Goal: Task Accomplishment & Management: Manage account settings

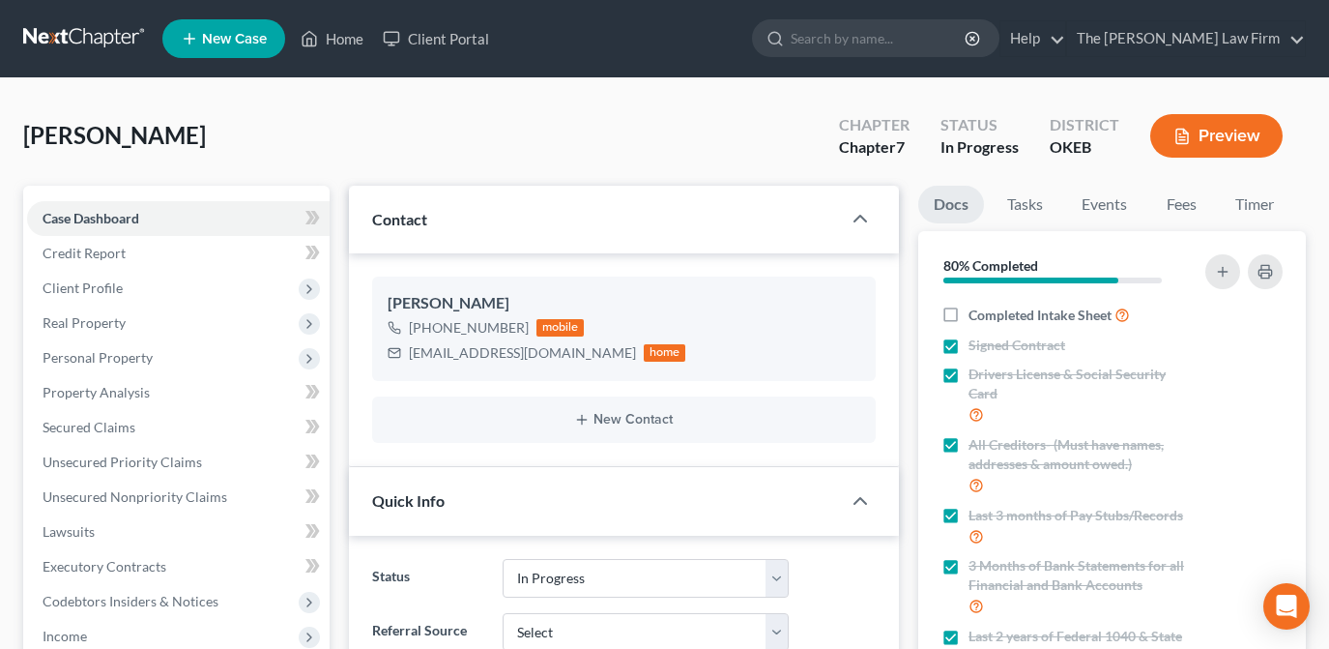
select select "4"
click at [879, 41] on input "search" at bounding box center [879, 38] width 177 height 36
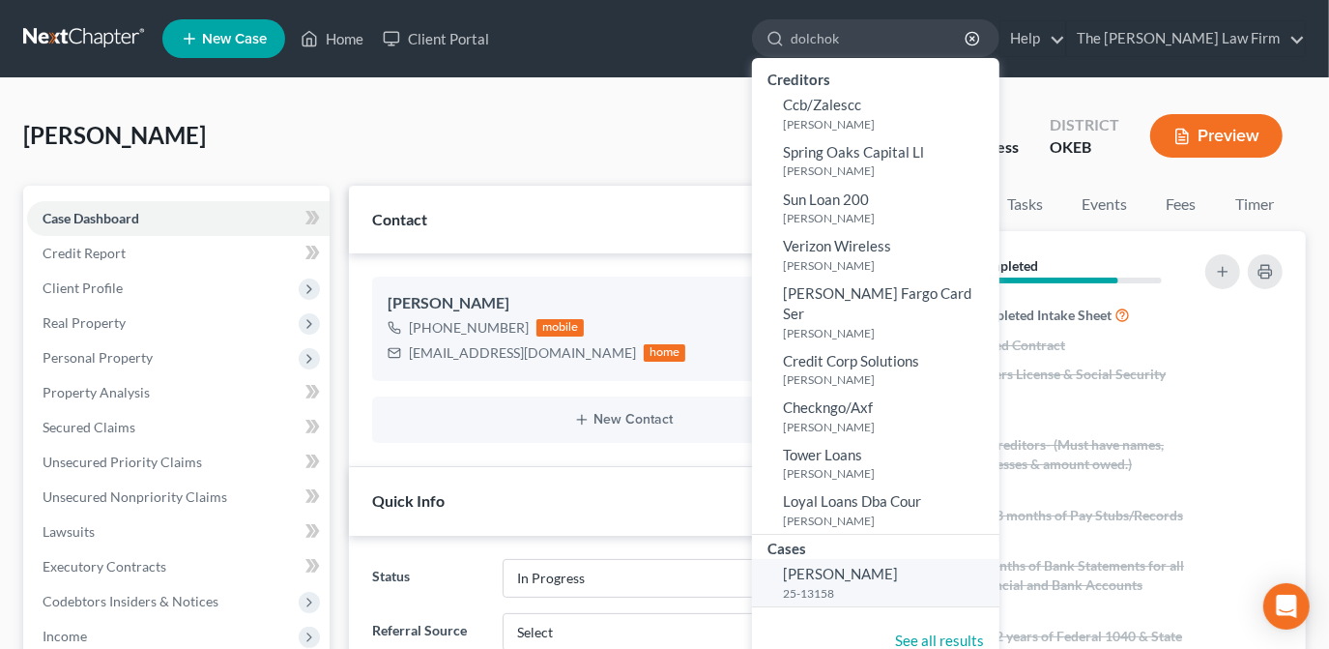
type input "dolchok"
click at [898, 565] on span "Dolchok, Carole" at bounding box center [840, 573] width 115 height 17
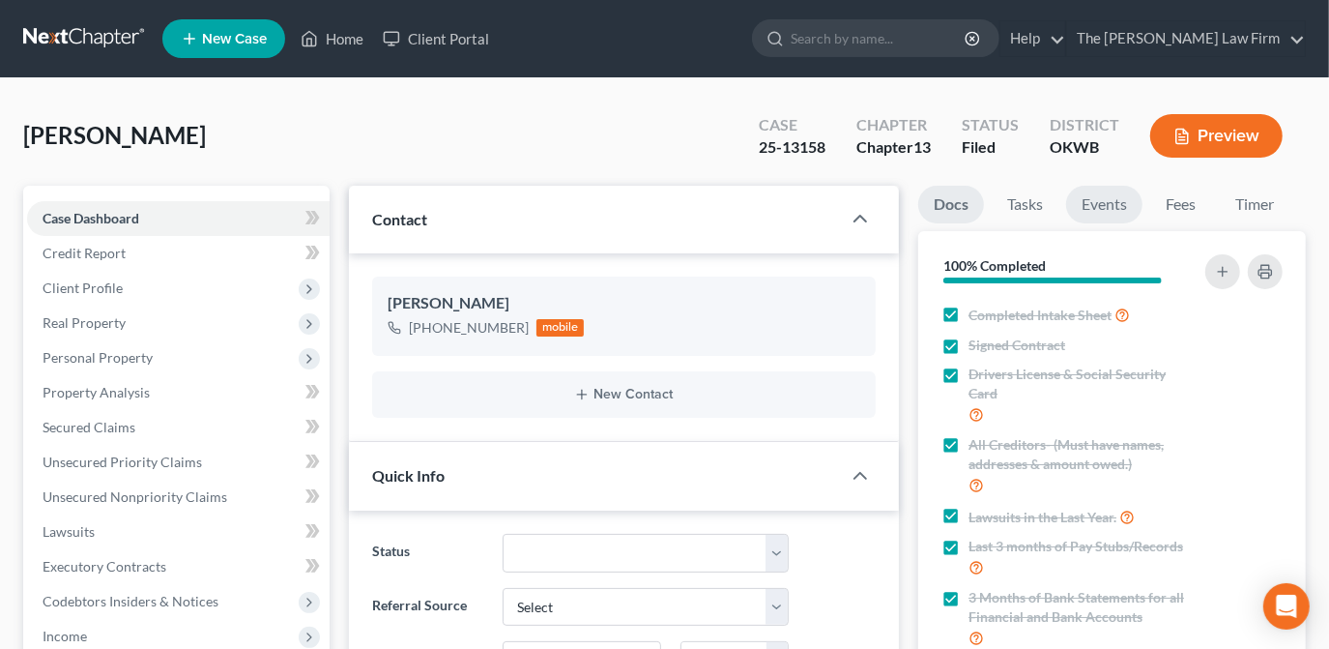
click at [1117, 199] on link "Events" at bounding box center [1104, 205] width 76 height 38
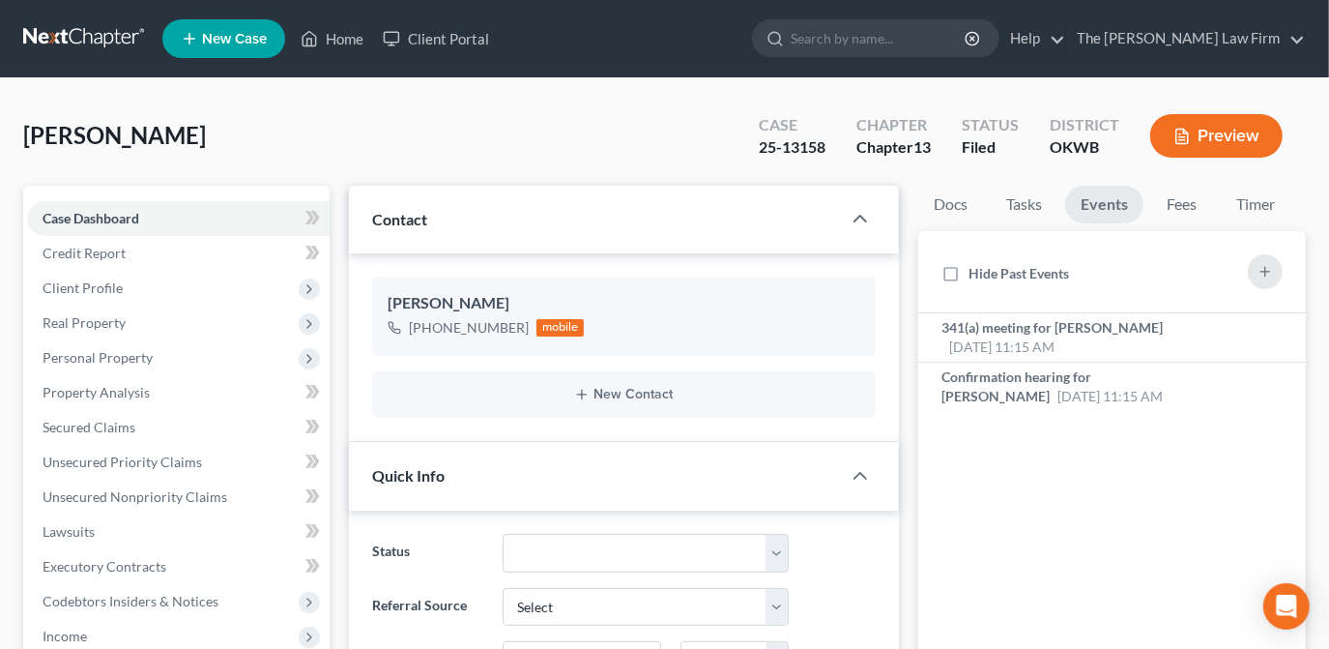
scroll to position [148, 0]
drag, startPoint x: 335, startPoint y: 38, endPoint x: 492, endPoint y: 99, distance: 168.1
click at [335, 38] on link "Home" at bounding box center [332, 38] width 82 height 35
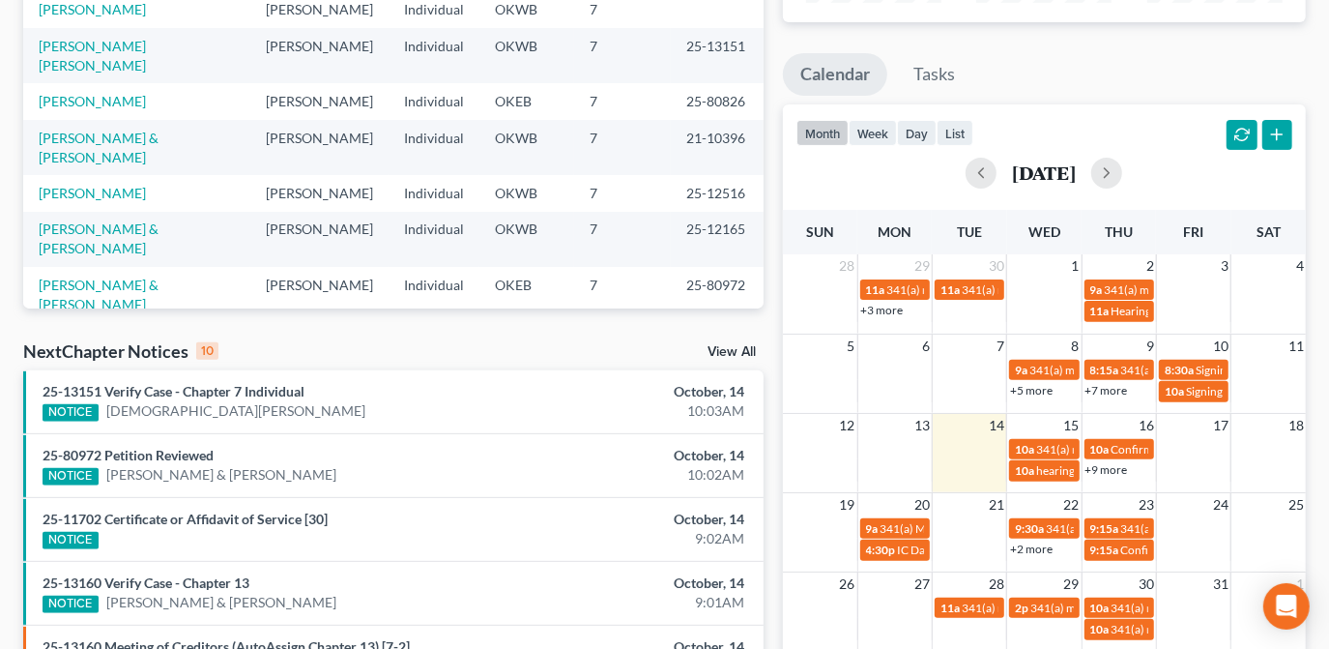
scroll to position [351, 0]
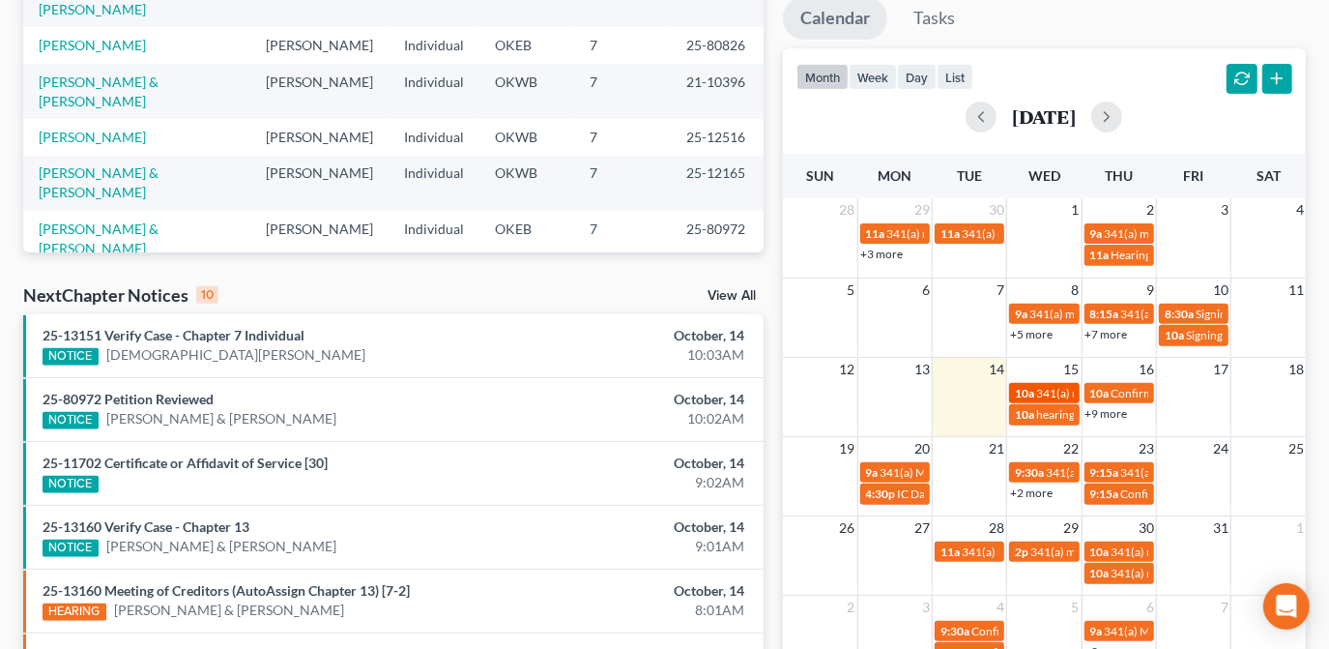
click at [1054, 391] on span "341(a) meeting for Kristina Corbin" at bounding box center [1129, 393] width 187 height 15
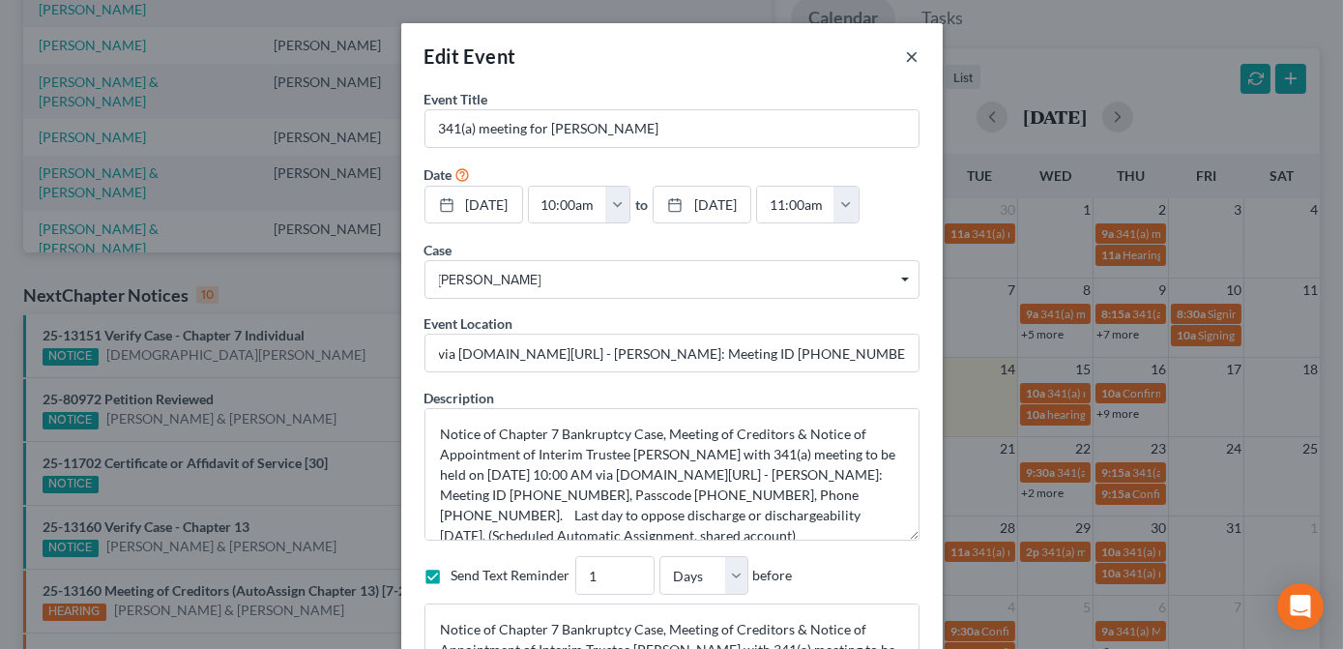
click at [907, 54] on button "×" at bounding box center [913, 55] width 14 height 23
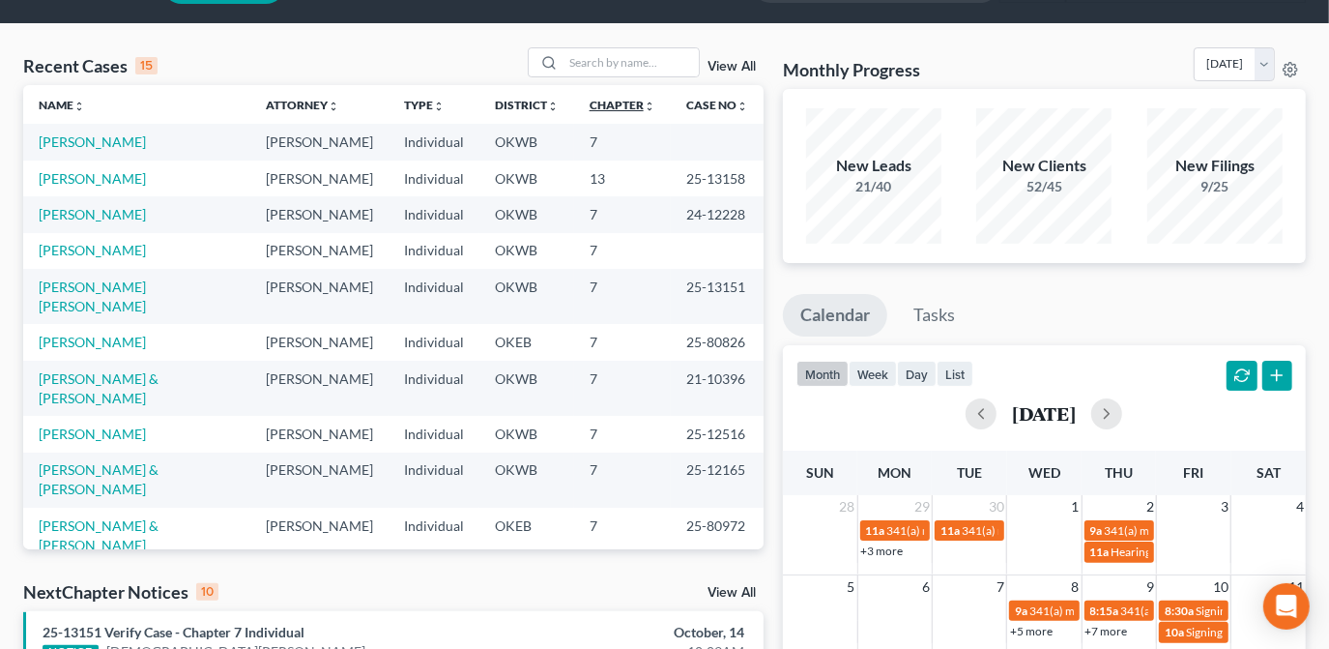
scroll to position [0, 0]
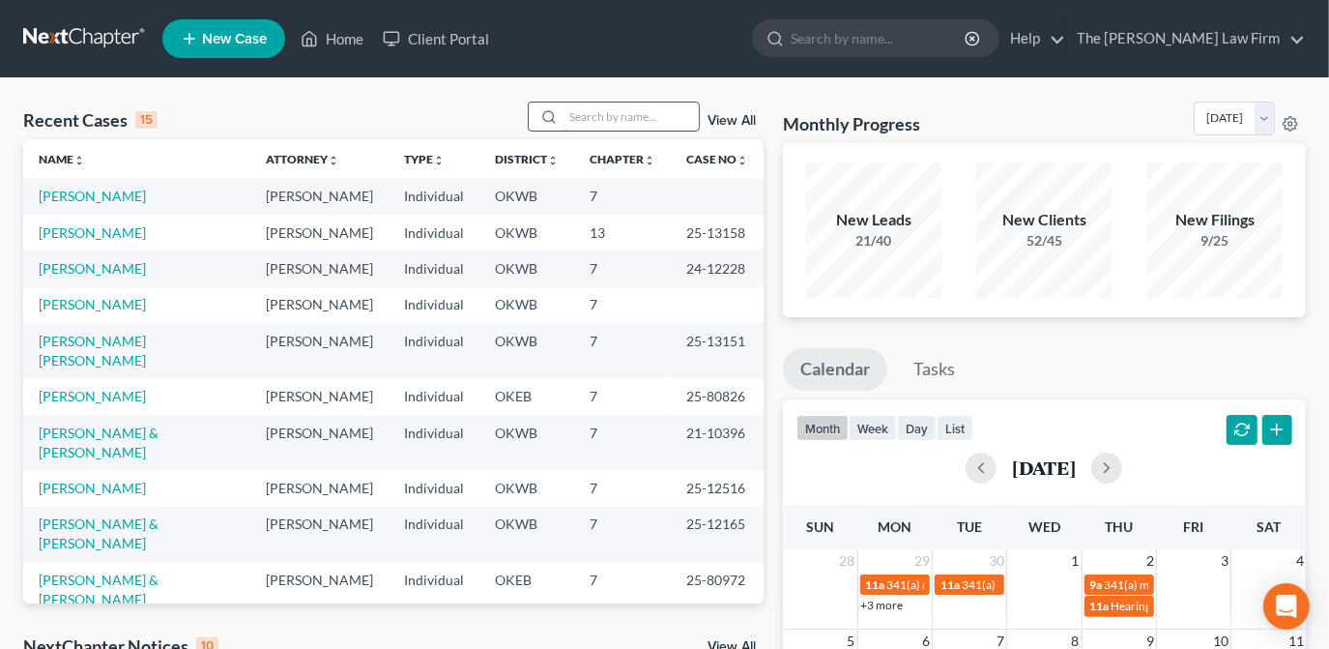
click at [621, 128] on input "search" at bounding box center [631, 116] width 135 height 28
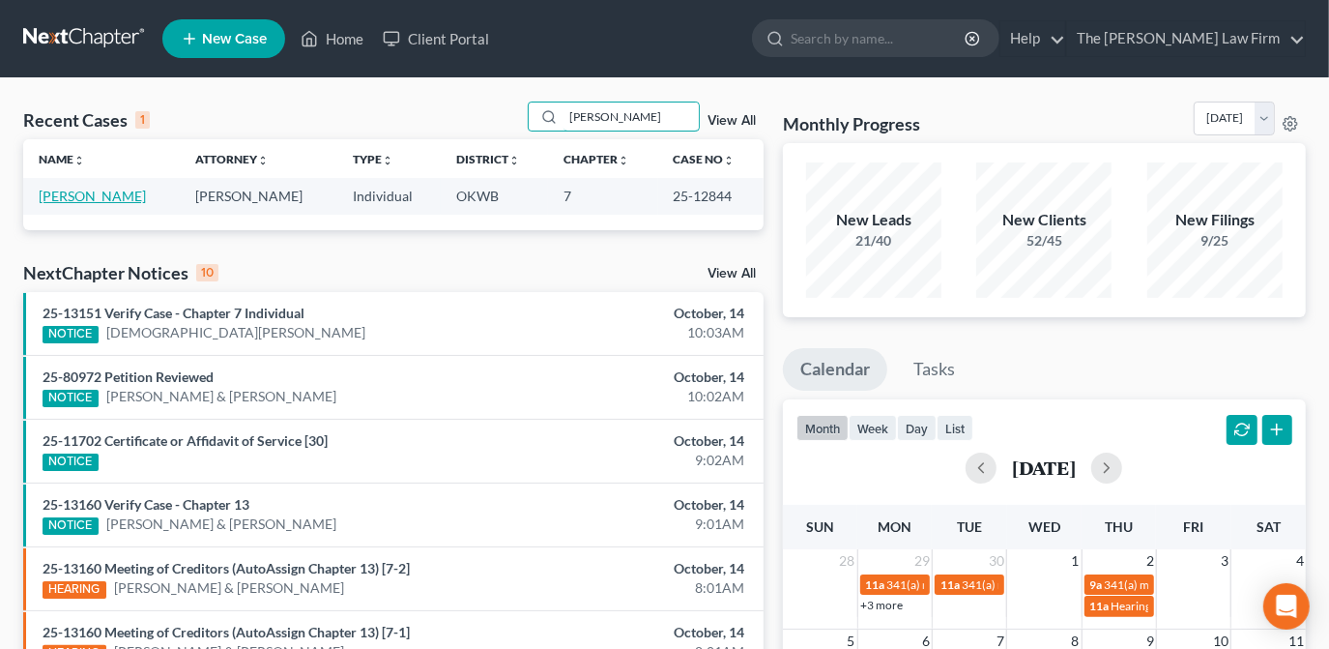
type input "corbin"
click at [113, 197] on link "Corbin, Kristina" at bounding box center [92, 196] width 107 height 16
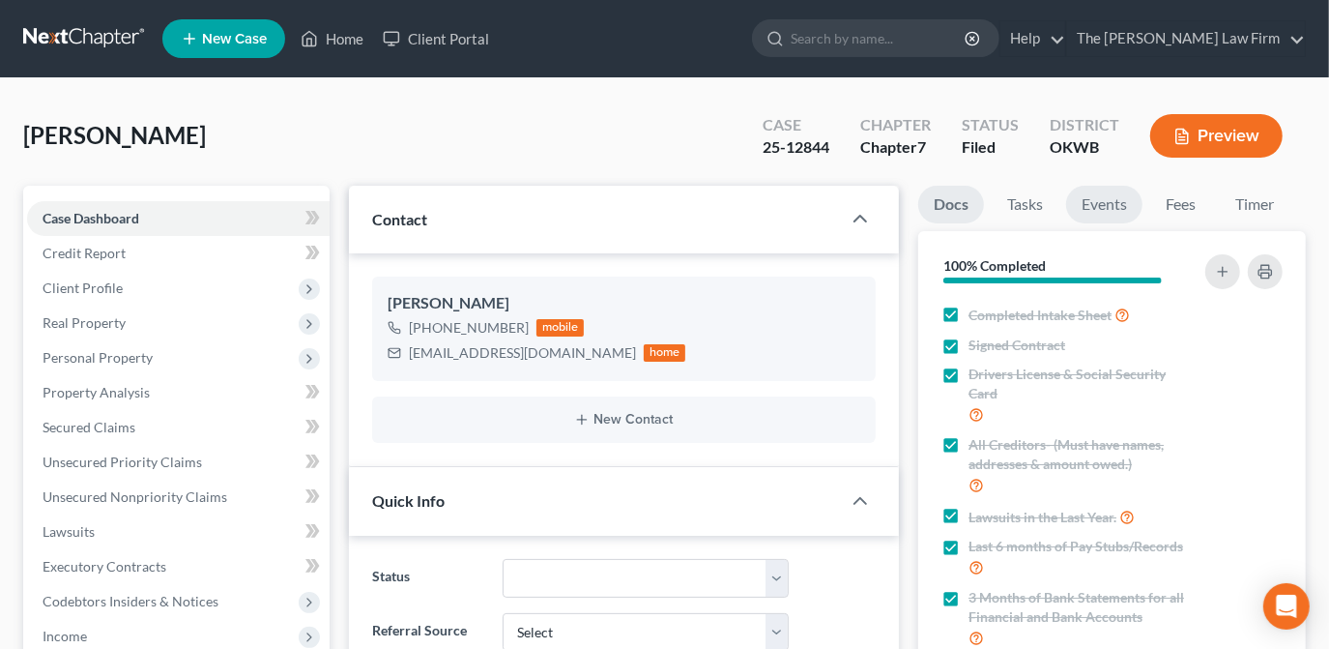
click at [1095, 209] on link "Events" at bounding box center [1104, 205] width 76 height 38
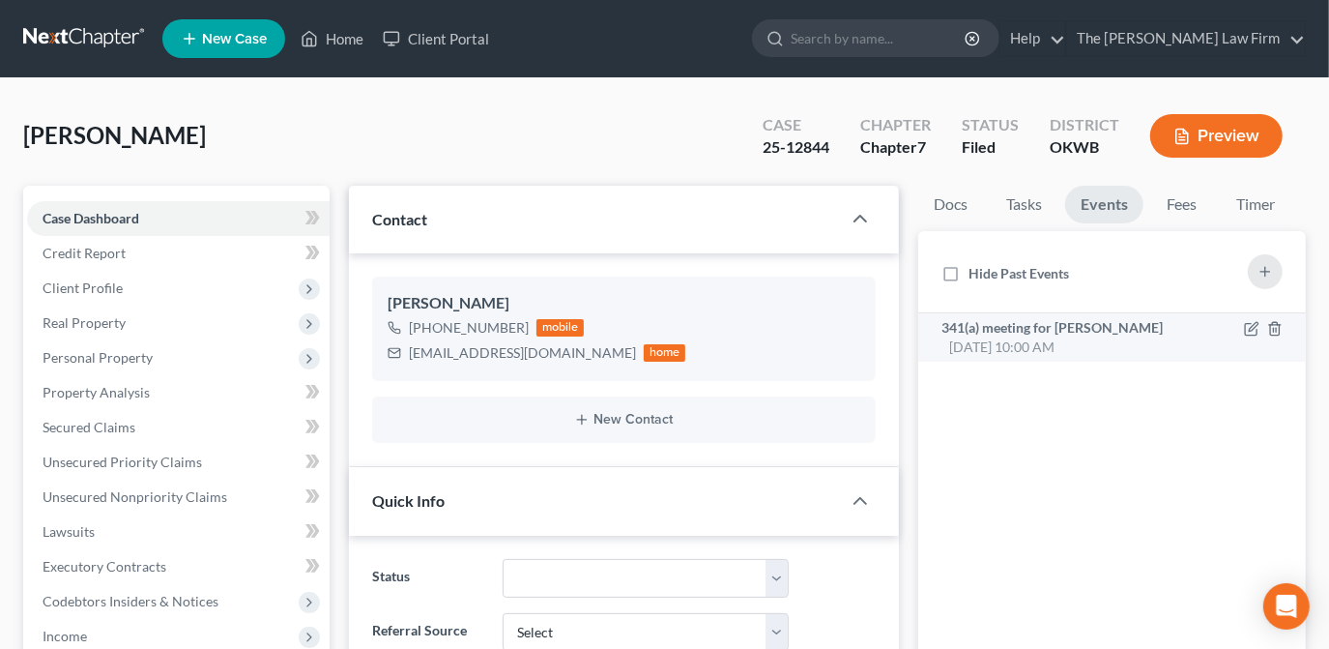
click at [1021, 325] on span "341(a) meeting for Kristina Corbin" at bounding box center [1052, 327] width 221 height 16
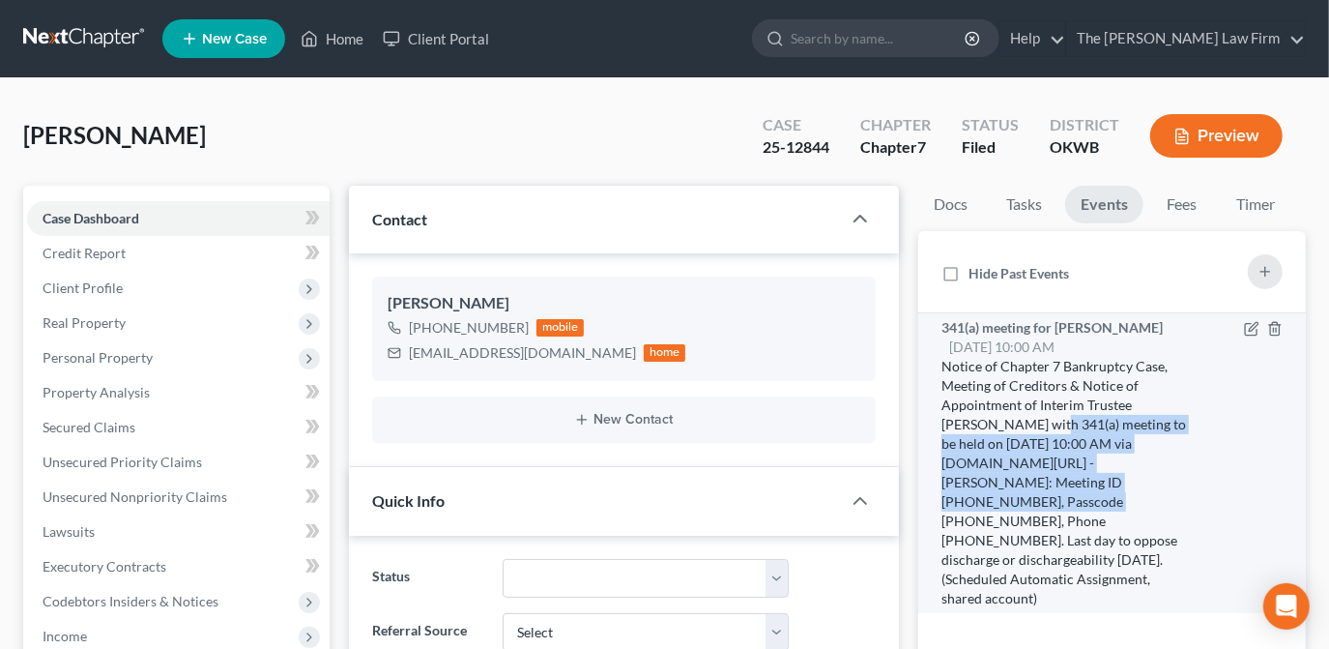
drag, startPoint x: 997, startPoint y: 424, endPoint x: 1079, endPoint y: 481, distance: 100.0
click at [1079, 481] on div "Notice of Chapter 7 Bankruptcy Case, Meeting of Creditors & Notice of Appointme…" at bounding box center [1067, 482] width 251 height 251
drag, startPoint x: 1076, startPoint y: 481, endPoint x: 1037, endPoint y: 483, distance: 38.7
copy div "341(a) meeting to be held on 10/15/2025 at 10:00 AM via Zoom.us/join - Kramer: …"
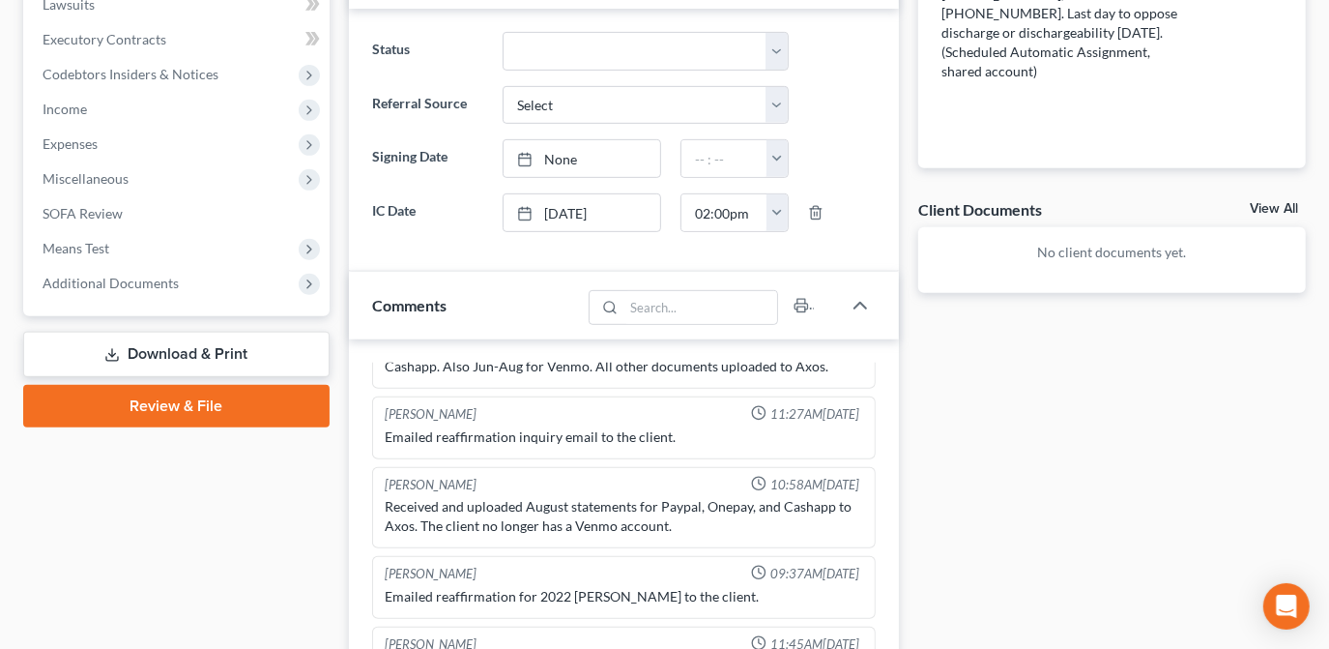
scroll to position [967, 0]
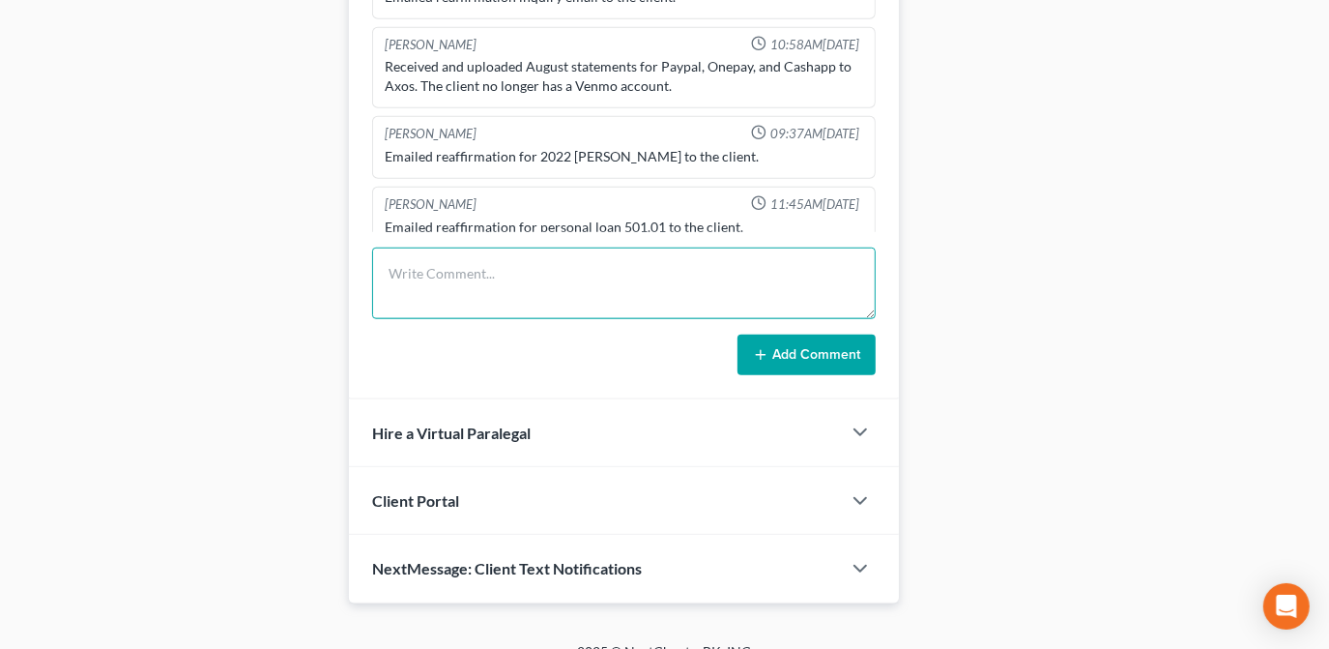
click at [446, 274] on textarea at bounding box center [624, 284] width 504 height 72
type textarea "341via zoom, resent login info and link via txt."
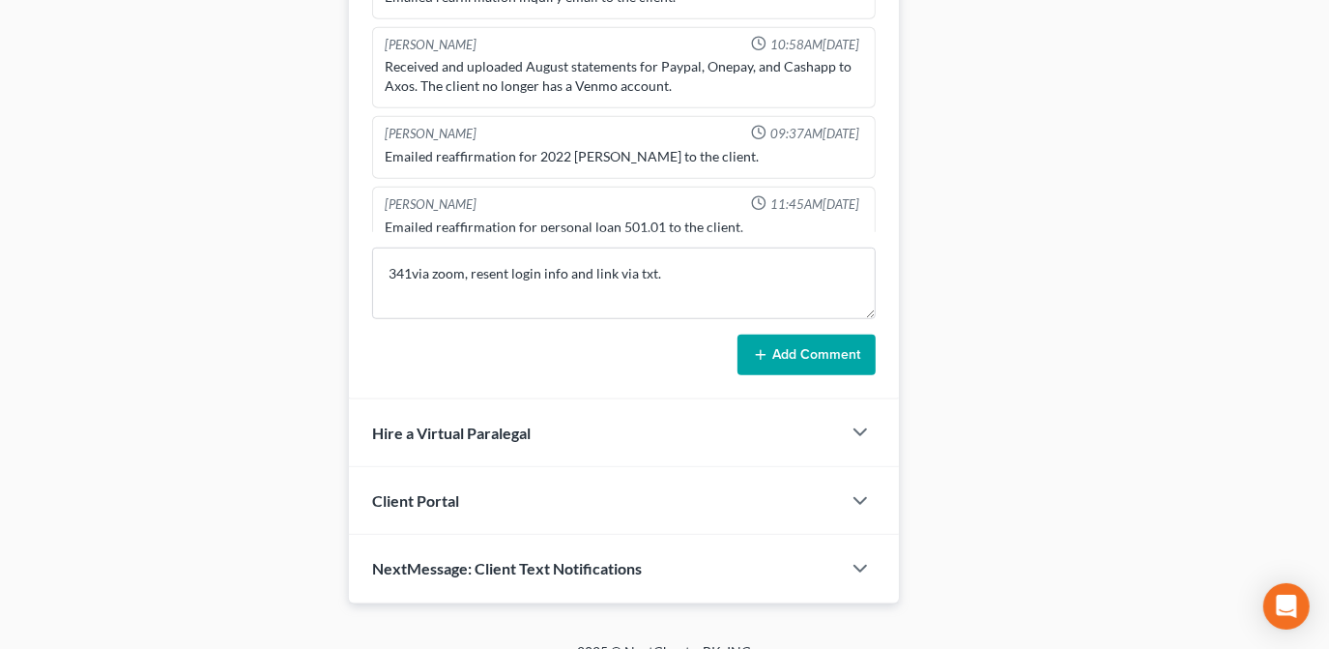
click at [820, 361] on button "Add Comment" at bounding box center [807, 355] width 138 height 41
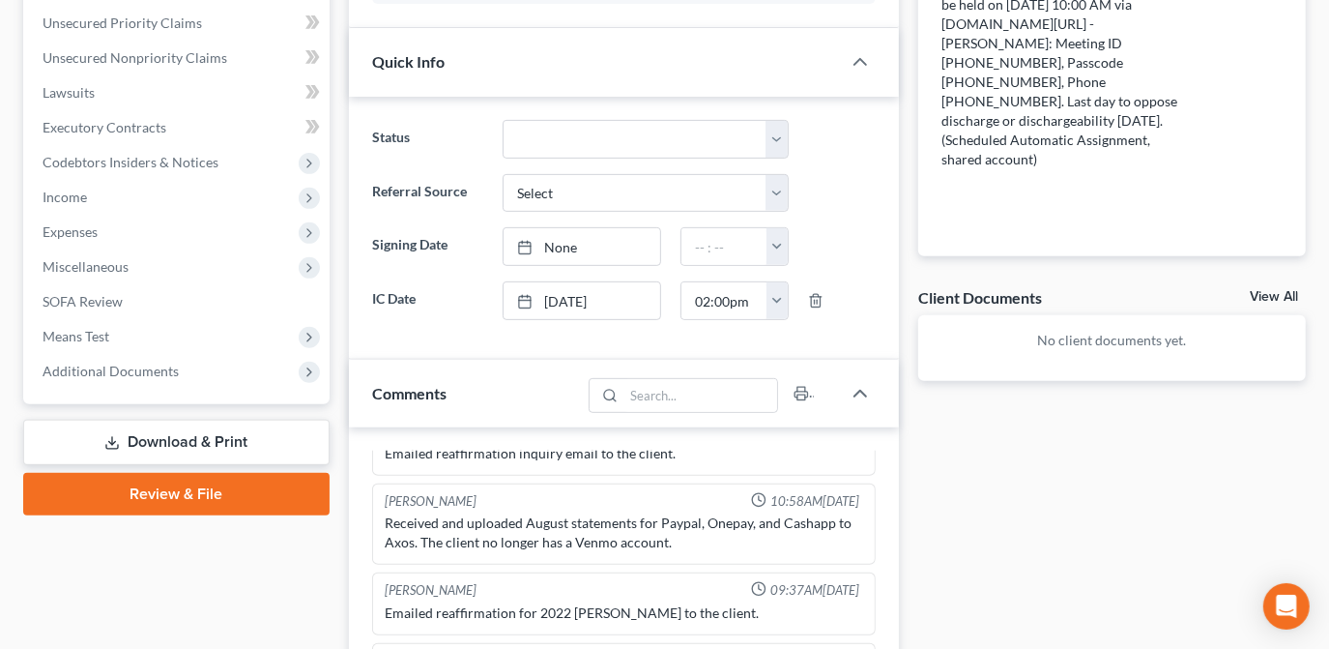
scroll to position [0, 0]
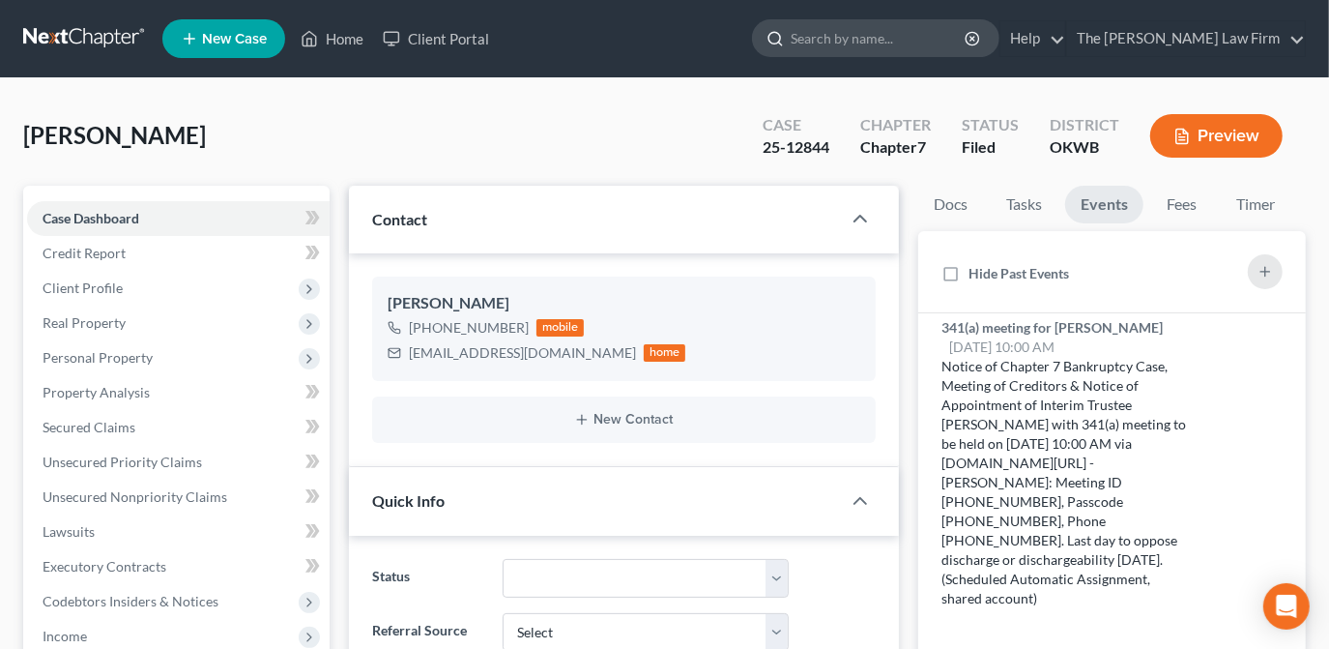
click at [933, 41] on input "search" at bounding box center [879, 38] width 177 height 36
type input "house"
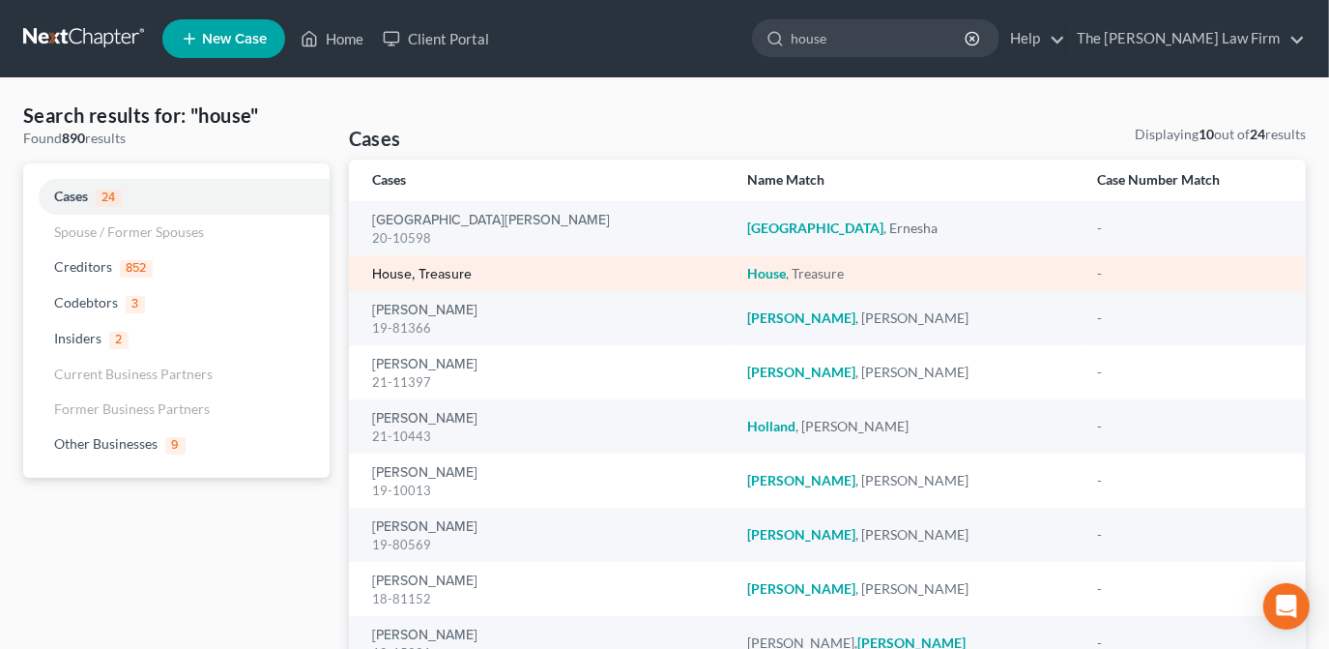
click at [456, 276] on link "House, Treasure" at bounding box center [422, 275] width 100 height 14
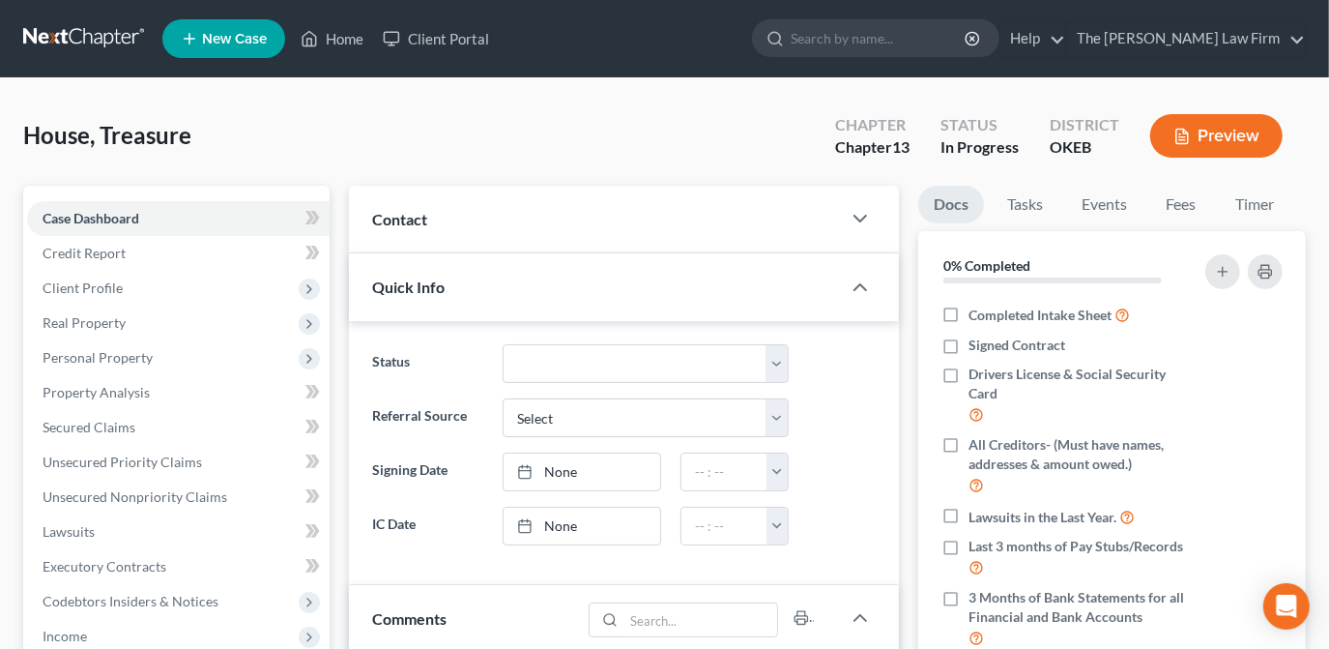
click at [757, 229] on div "Contact" at bounding box center [595, 219] width 492 height 67
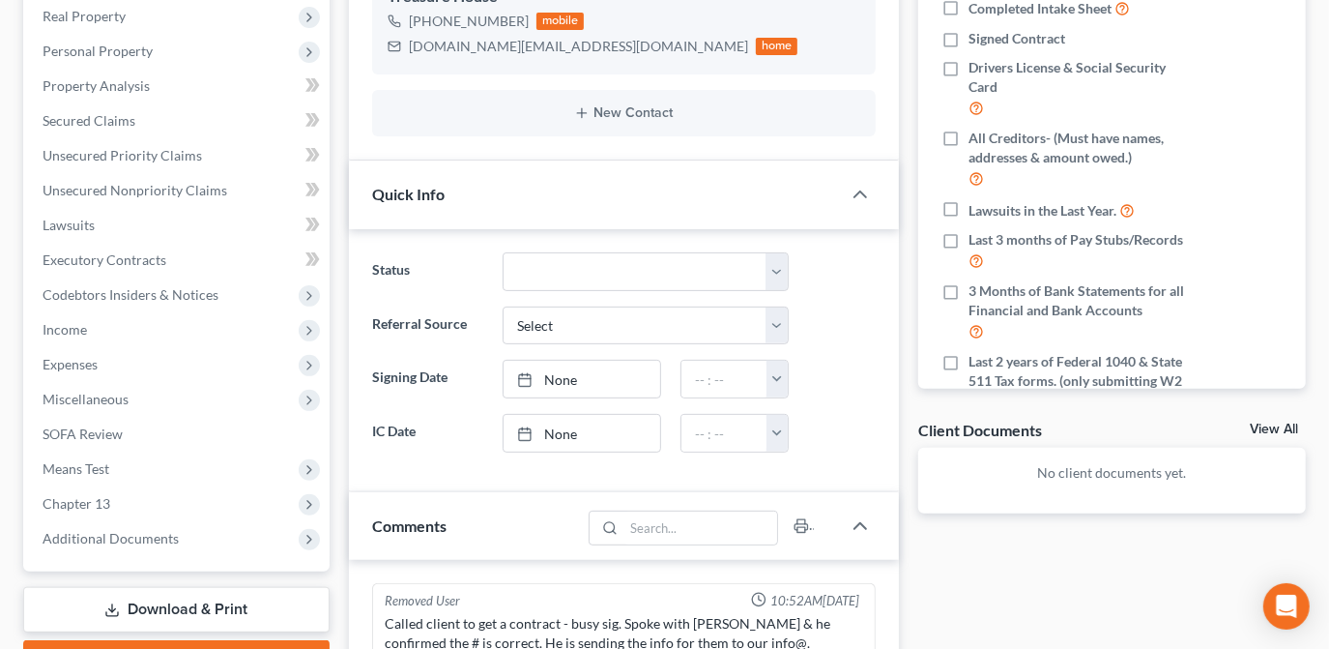
scroll to position [175, 0]
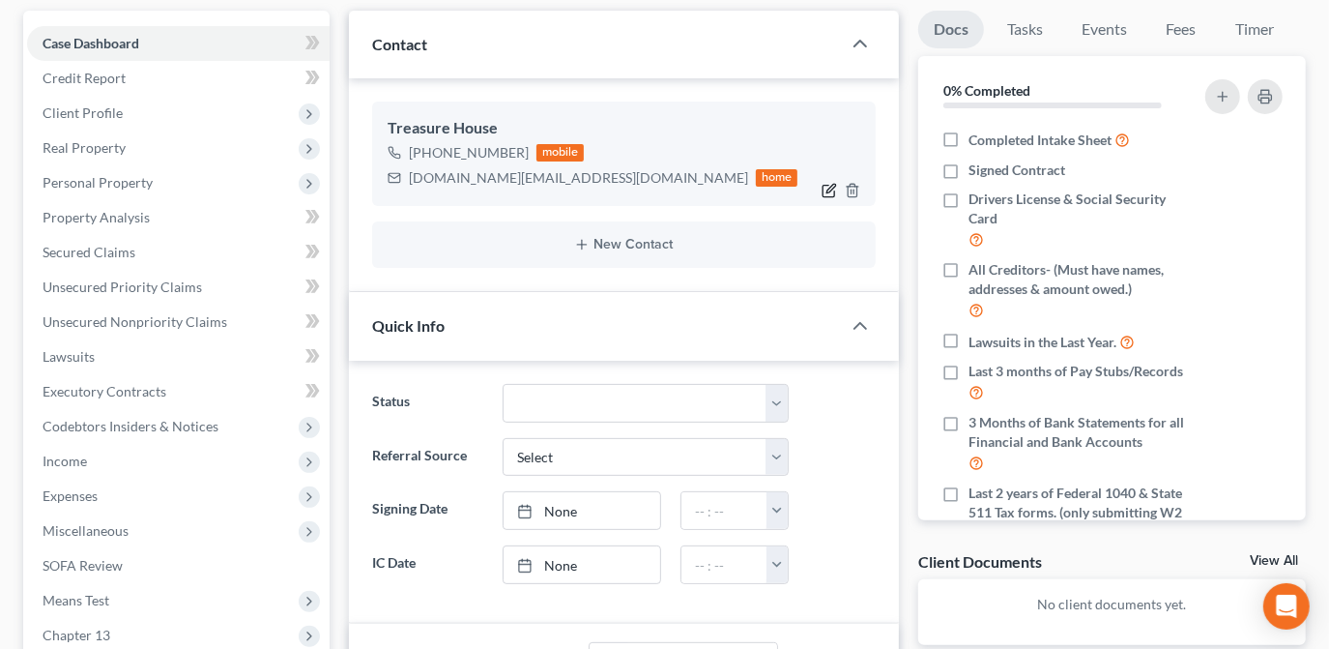
click at [830, 189] on icon "button" at bounding box center [829, 190] width 15 height 15
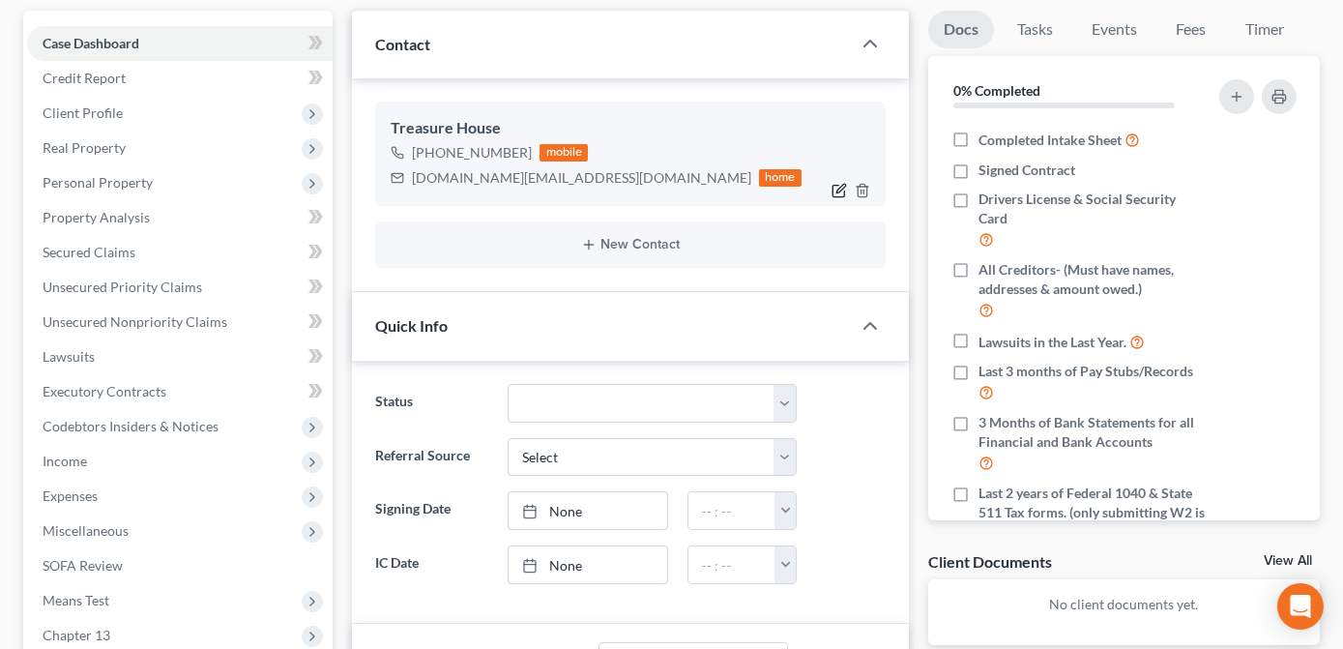
select select "0"
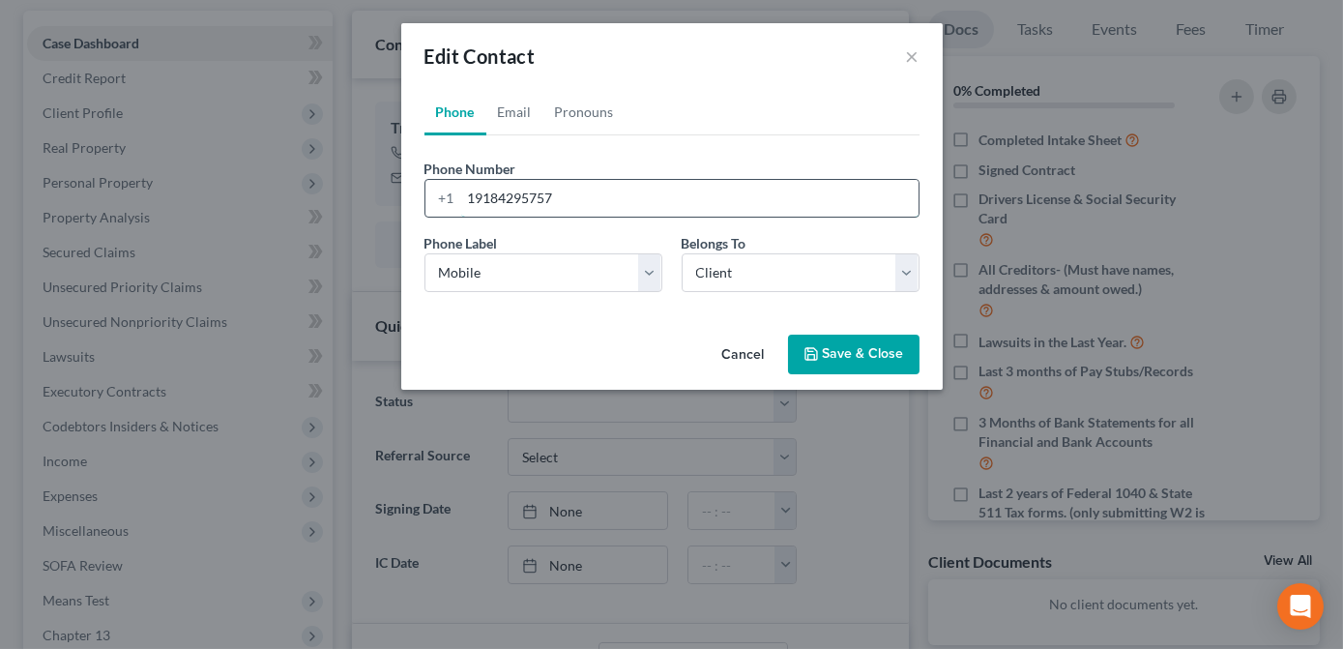
click at [543, 203] on input "19184295757" at bounding box center [689, 198] width 457 height 37
type input "19184295727"
click at [832, 344] on button "Save & Close" at bounding box center [853, 355] width 131 height 41
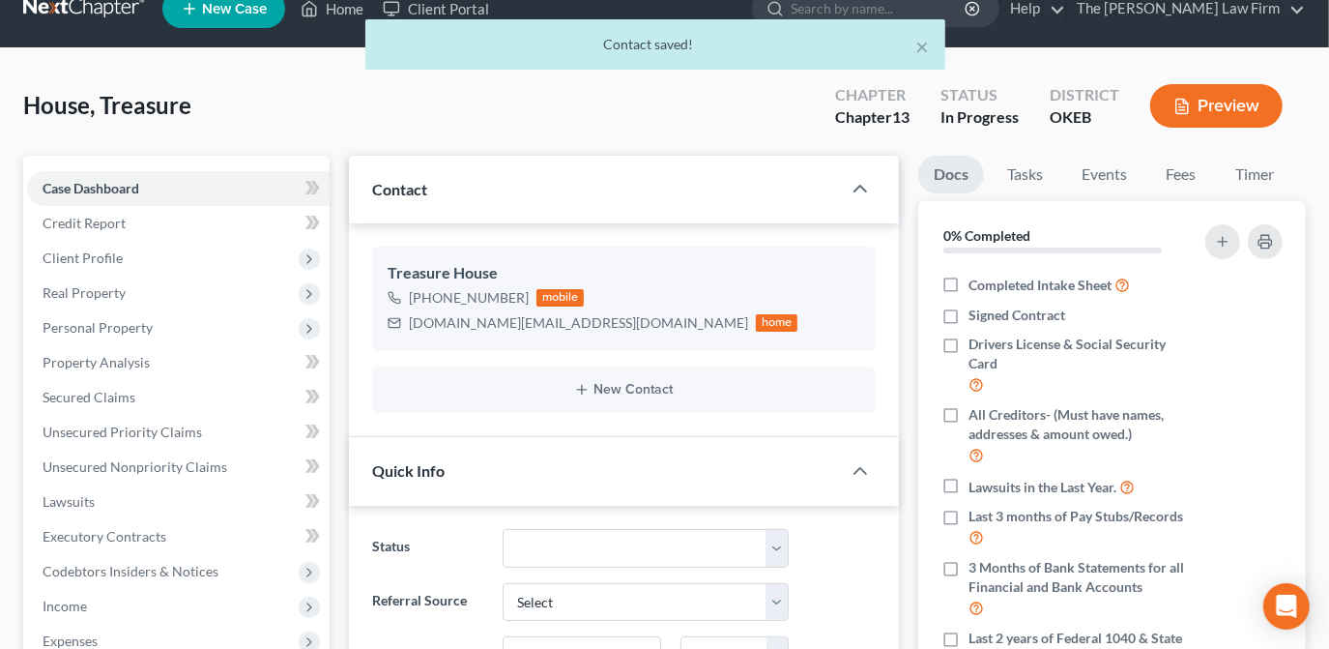
scroll to position [0, 0]
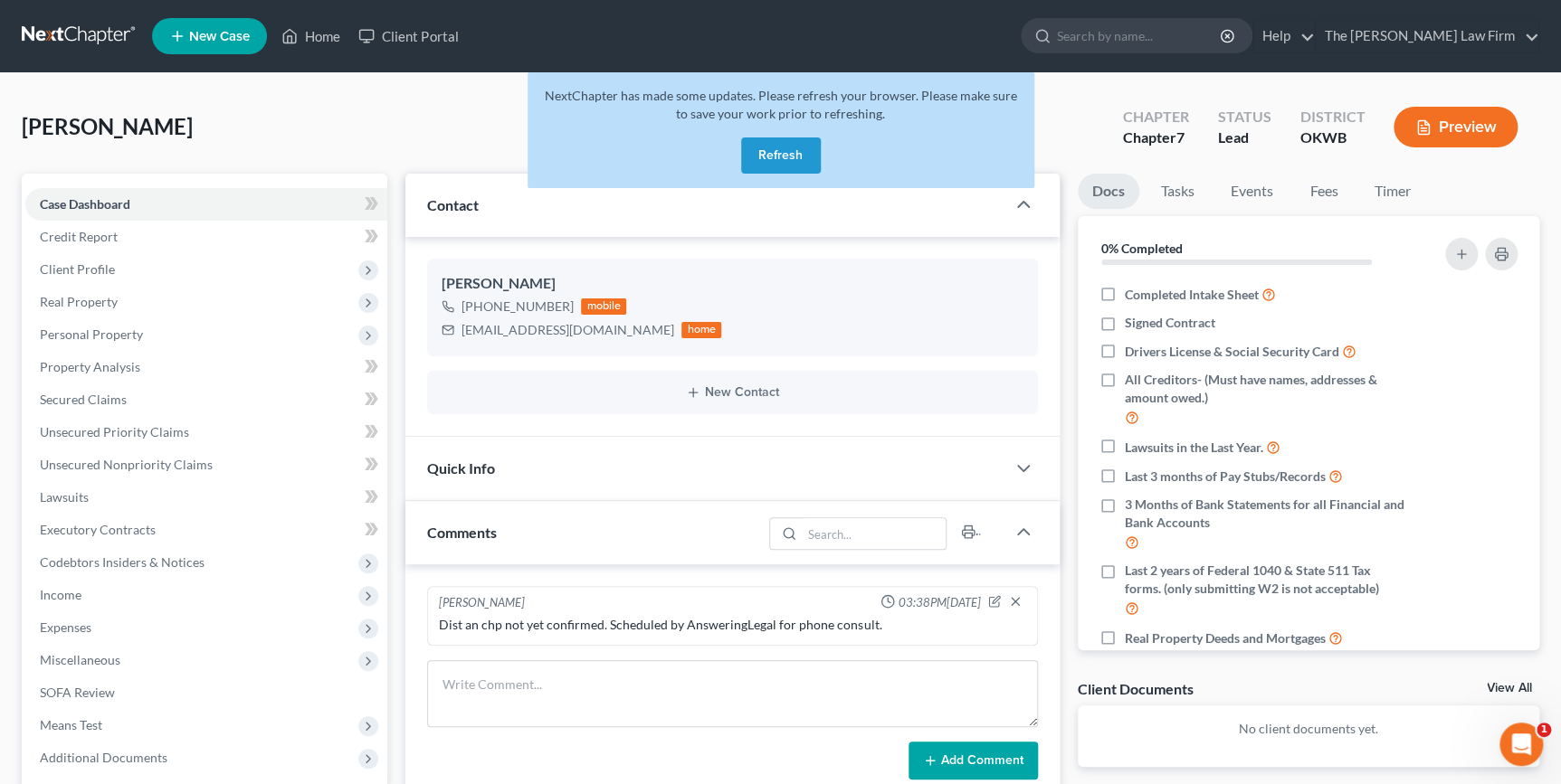
click at [779, 154] on button "Refresh" at bounding box center [780, 155] width 80 height 36
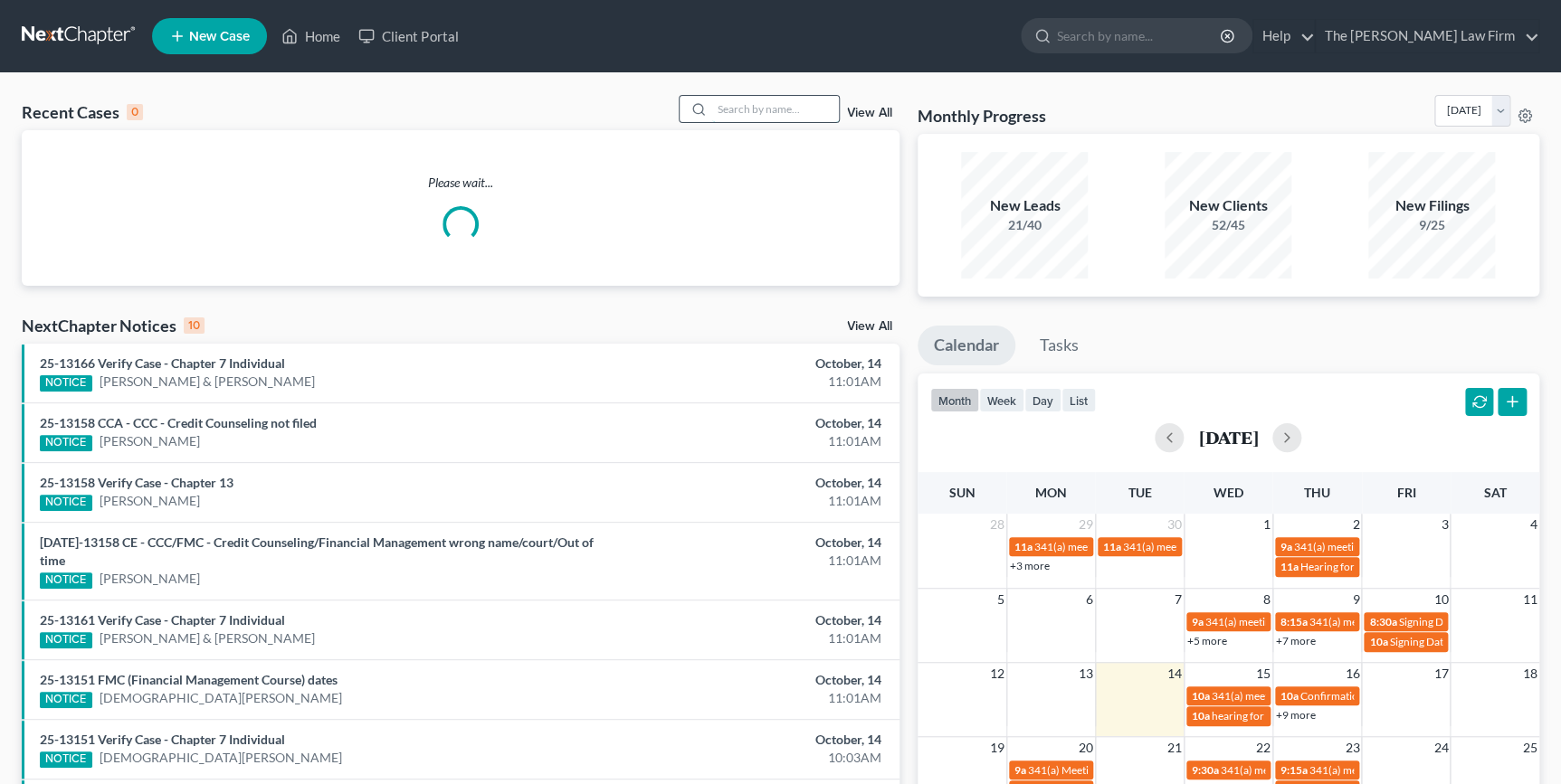
click at [795, 109] on input "search" at bounding box center [775, 109] width 126 height 26
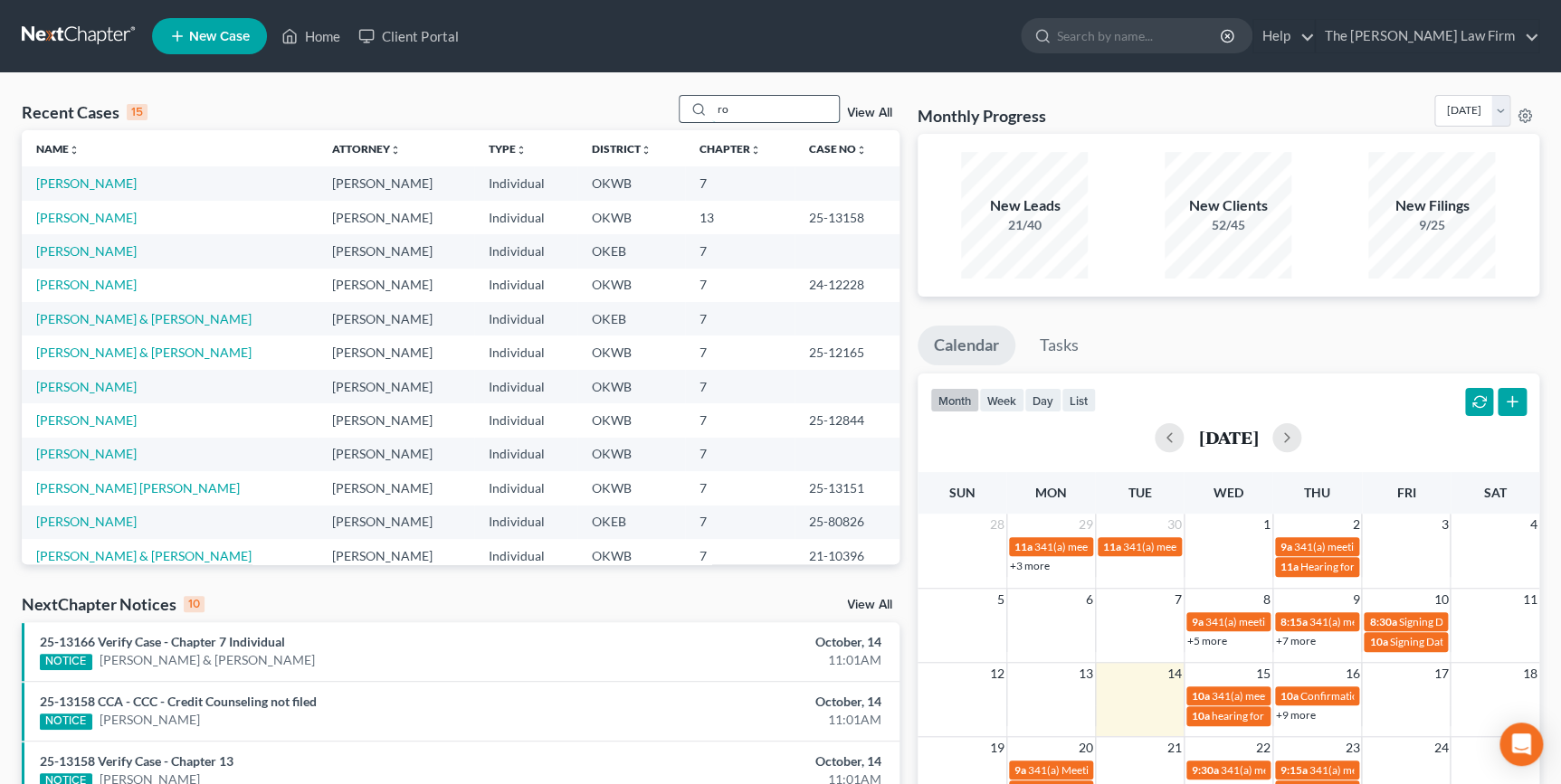
type input "rod"
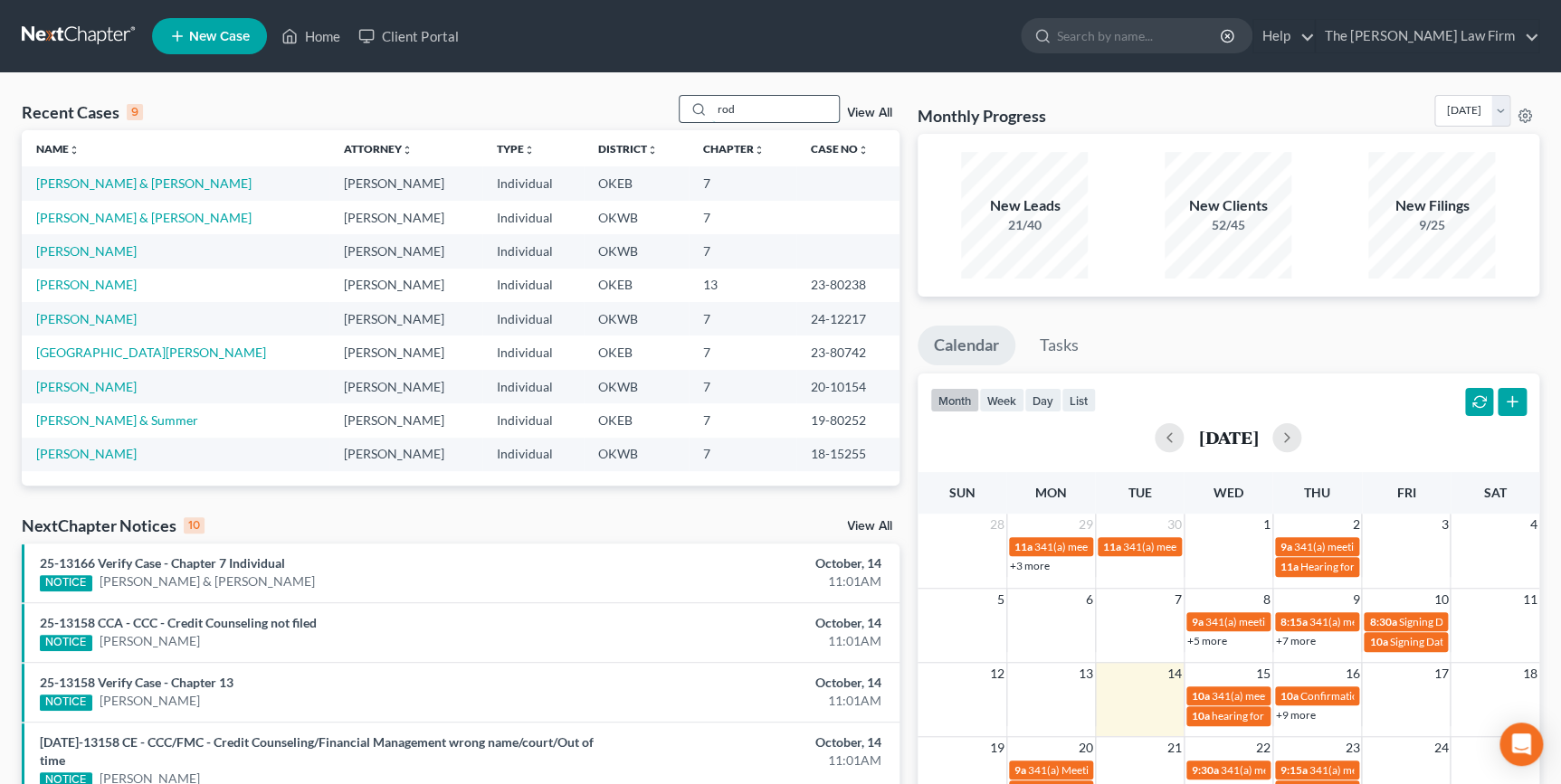
drag, startPoint x: 745, startPoint y: 108, endPoint x: 693, endPoint y: 107, distance: 52.0
click at [693, 107] on div "rod" at bounding box center [759, 109] width 161 height 28
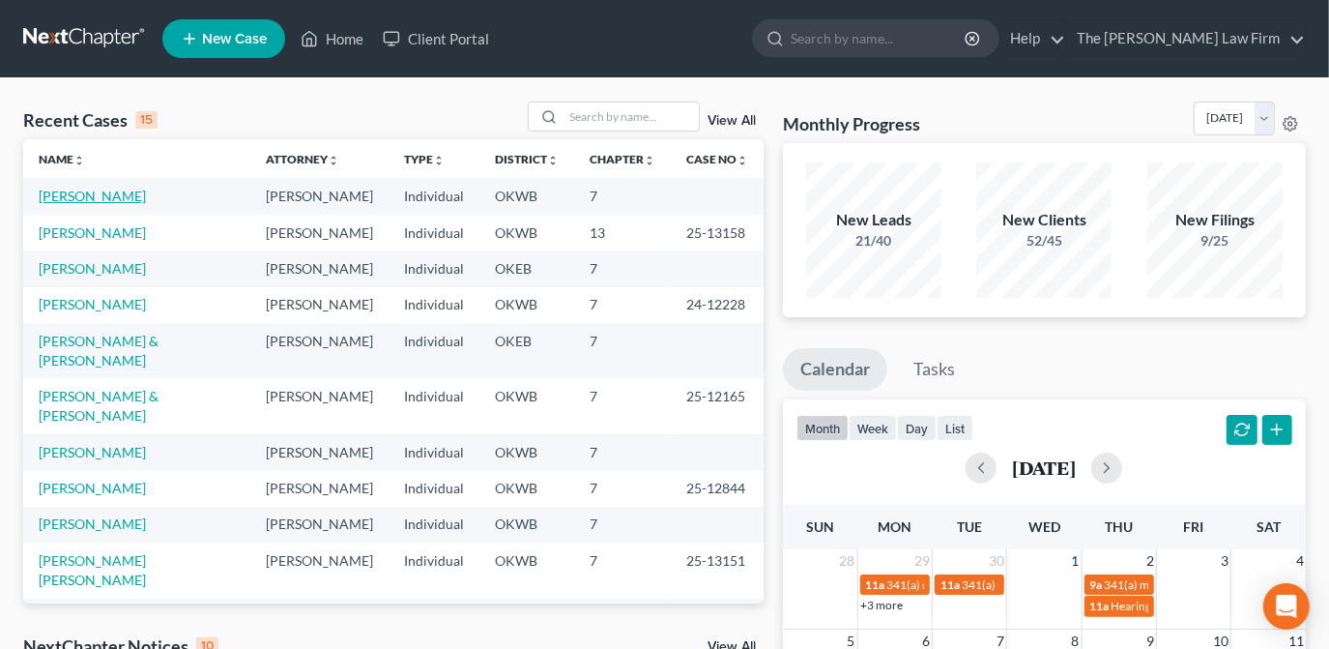
click at [90, 197] on link "[PERSON_NAME]" at bounding box center [92, 196] width 107 height 16
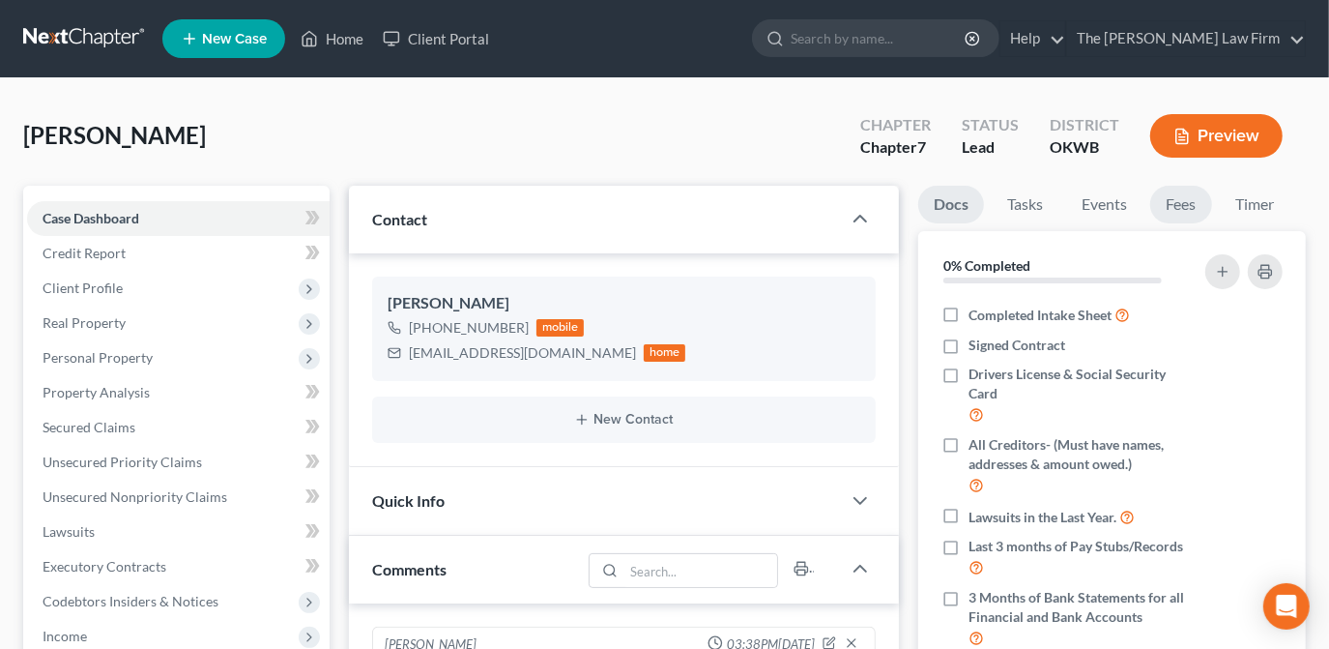
click at [1185, 202] on link "Fees" at bounding box center [1182, 205] width 62 height 38
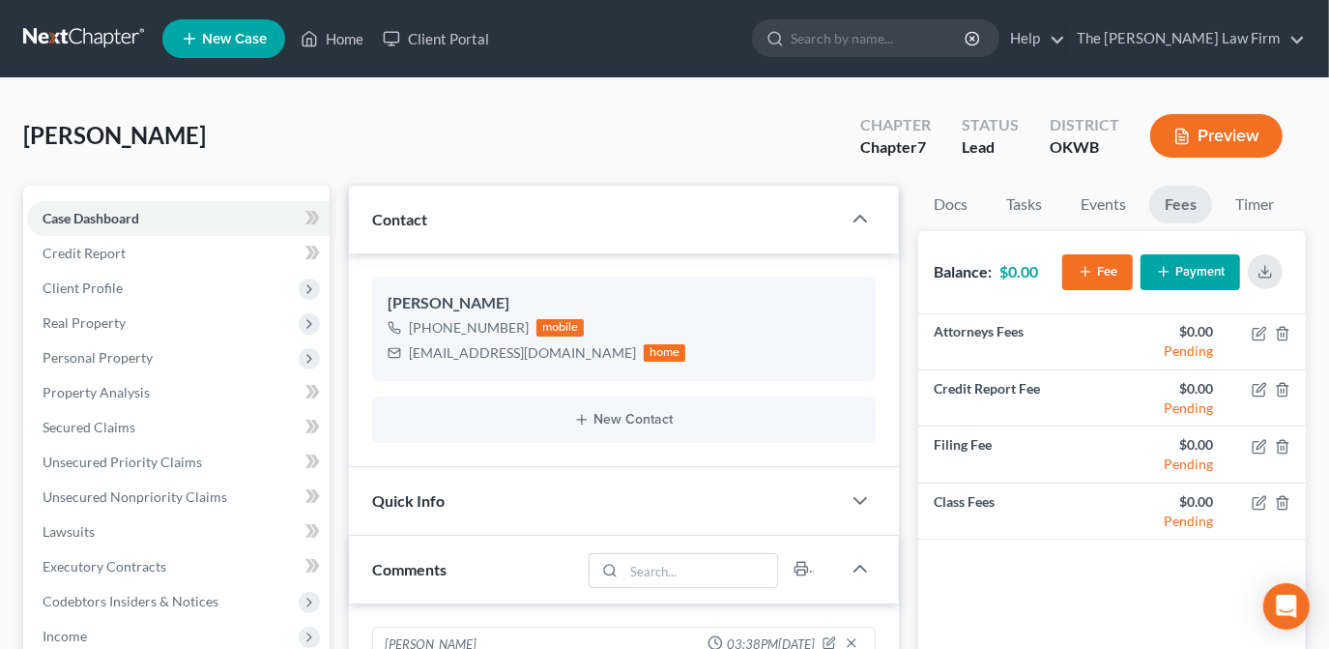
click at [1181, 266] on button "Payment" at bounding box center [1191, 272] width 100 height 36
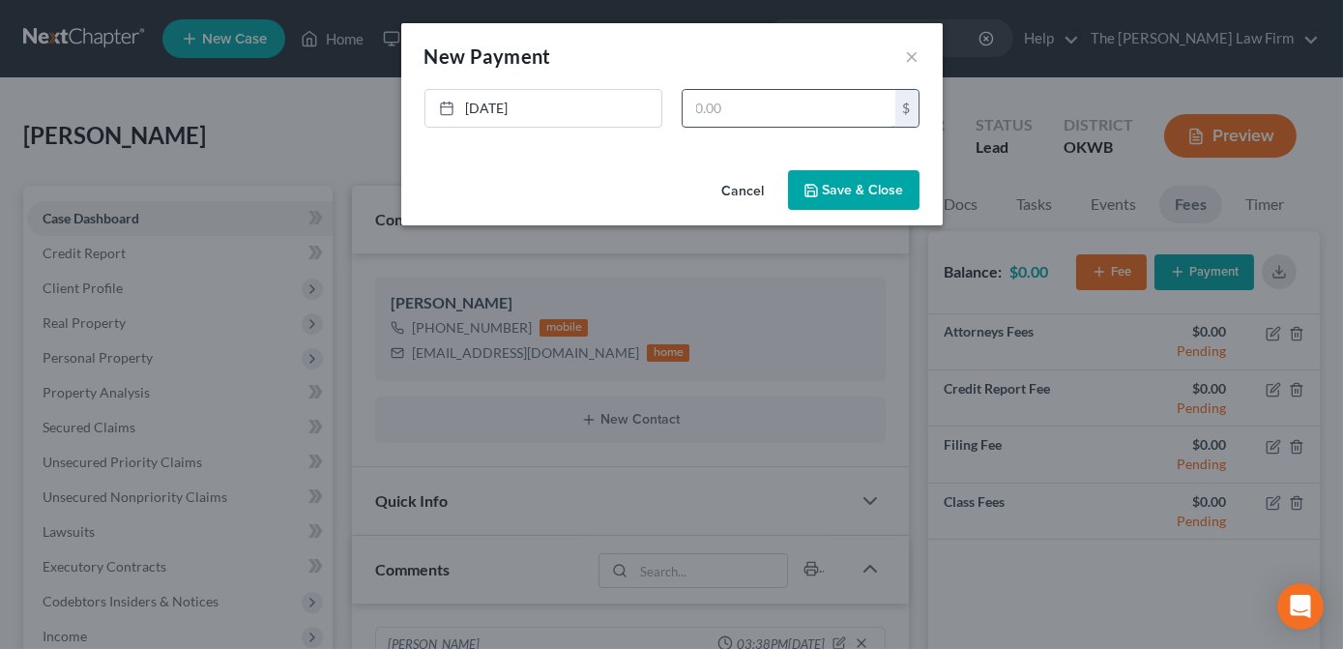
drag, startPoint x: 704, startPoint y: 114, endPoint x: 711, endPoint y: 122, distance: 10.3
click at [705, 114] on input "text" at bounding box center [789, 108] width 213 height 37
click at [523, 104] on link "10/14/2025" at bounding box center [543, 108] width 236 height 37
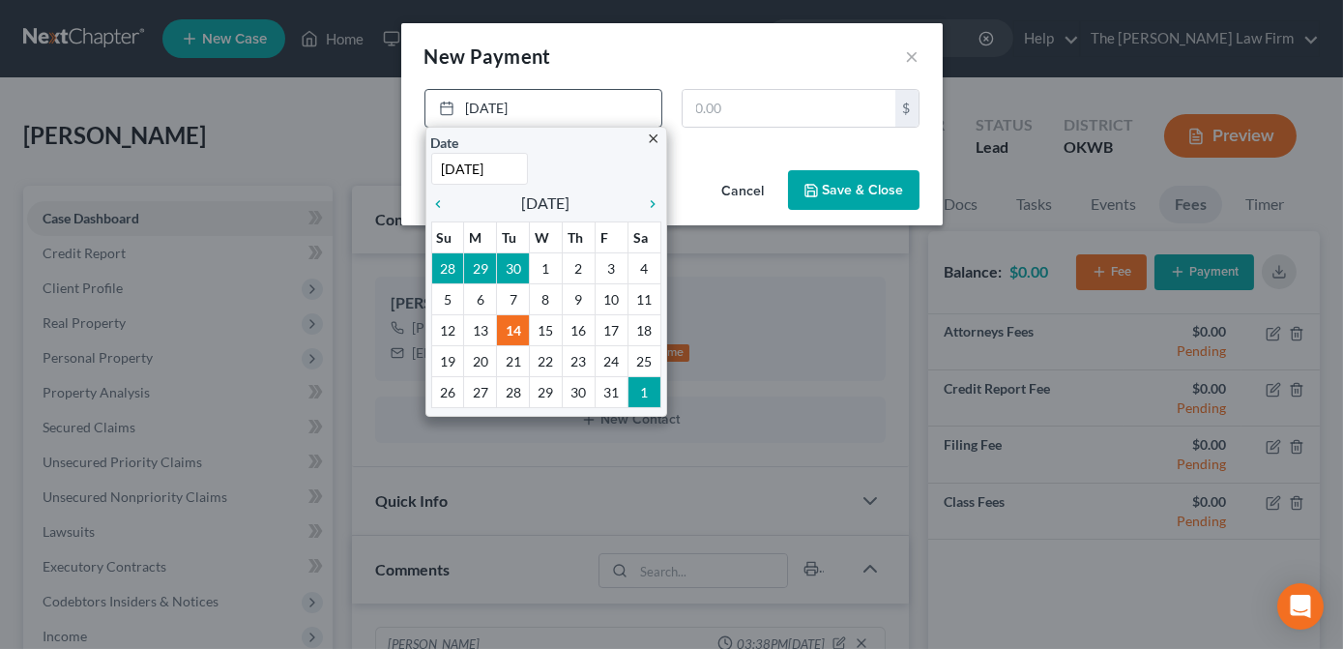
click at [656, 132] on icon "close" at bounding box center [654, 138] width 15 height 15
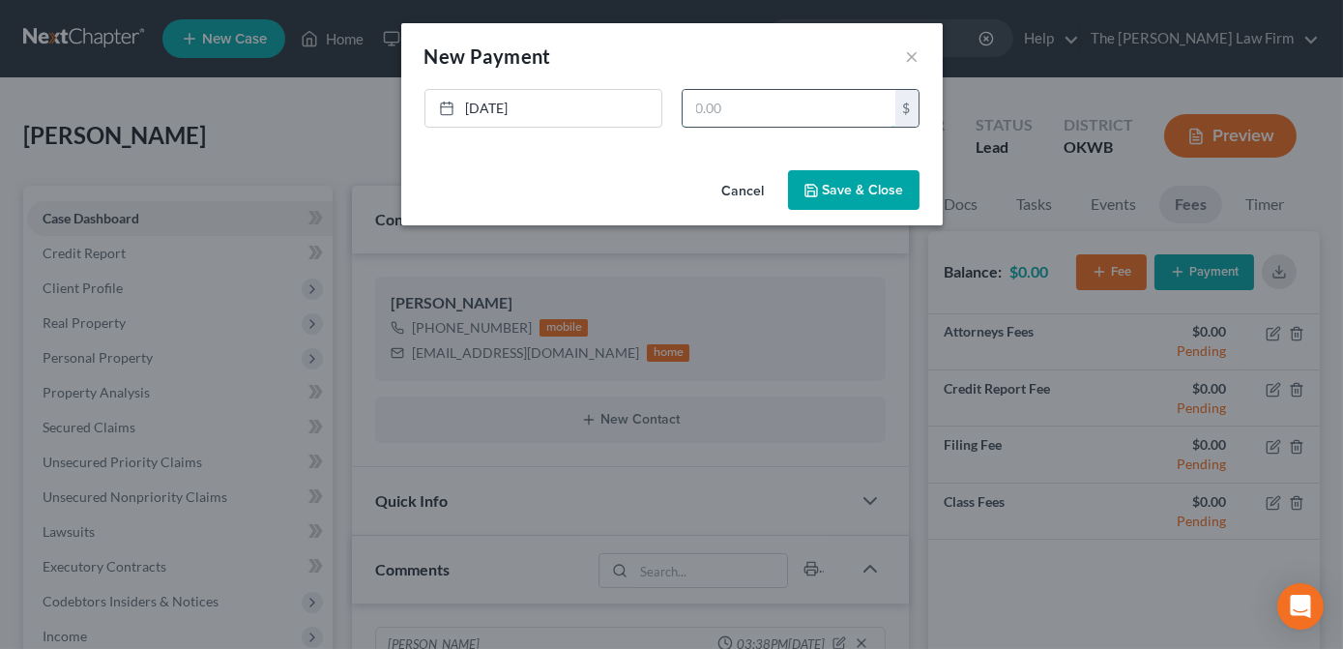
click at [756, 114] on input "text" at bounding box center [789, 108] width 213 height 37
type input "100.00"
click at [858, 184] on button "Save & Close" at bounding box center [853, 190] width 131 height 41
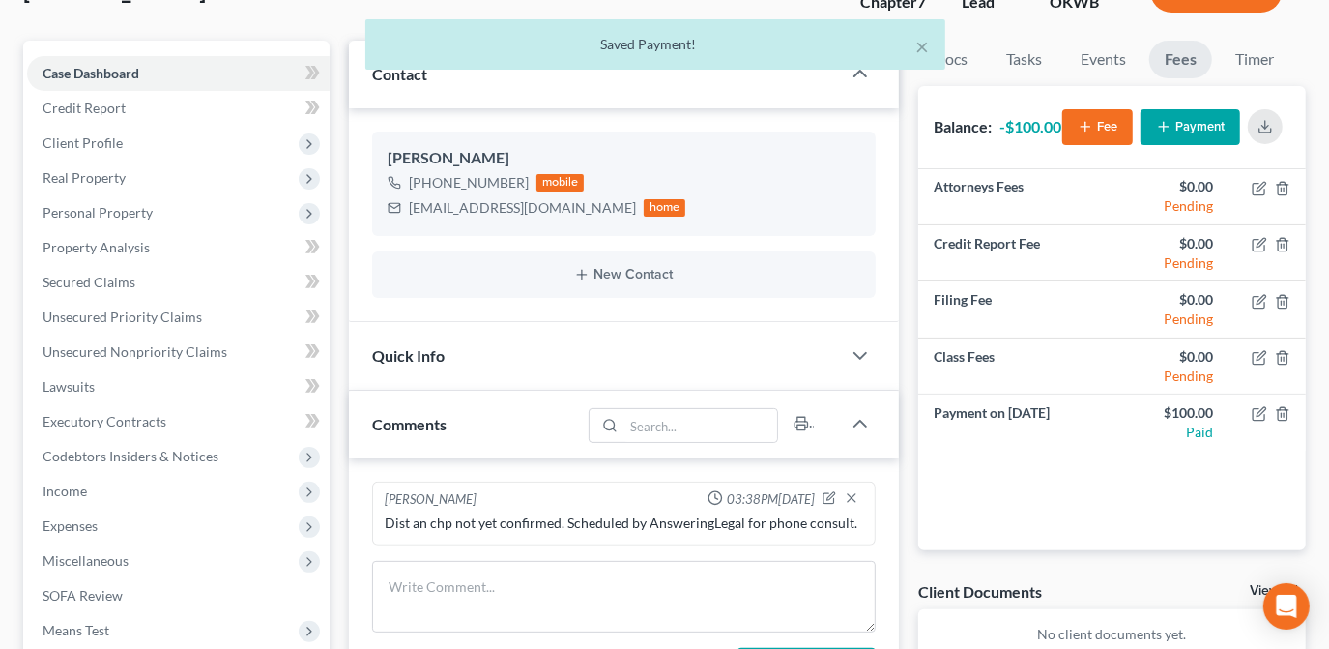
scroll to position [175, 0]
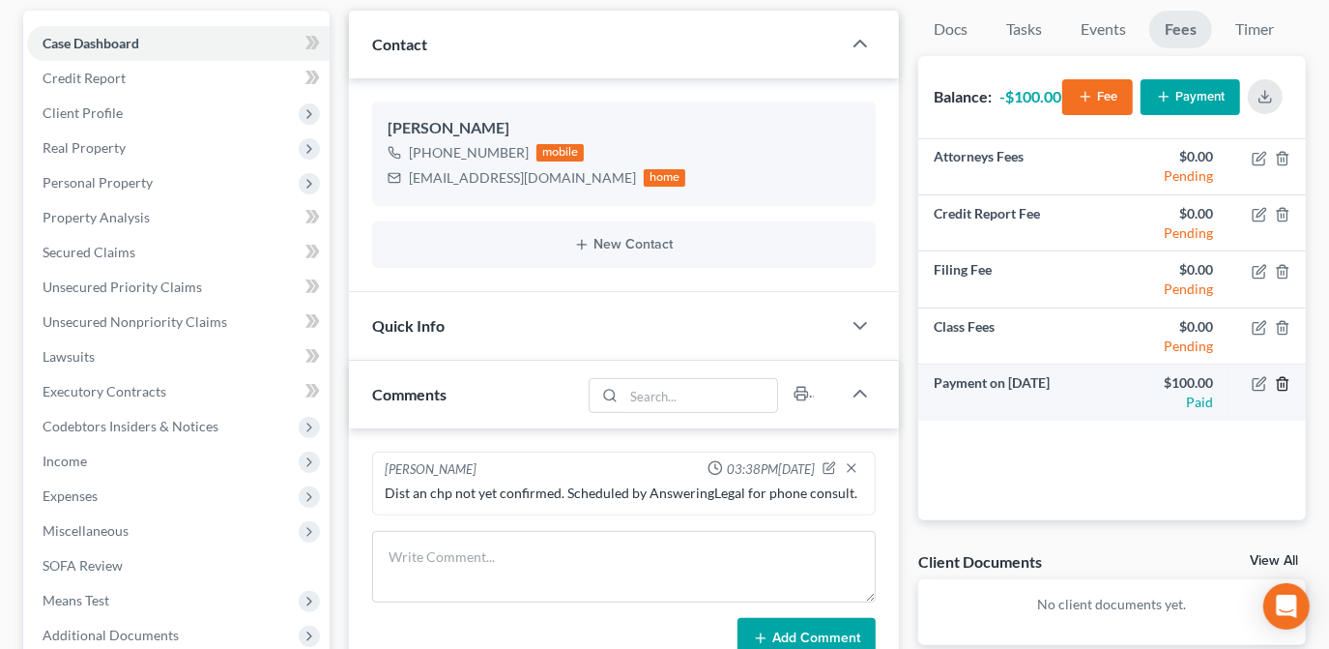
click at [1284, 388] on line "button" at bounding box center [1284, 386] width 0 height 4
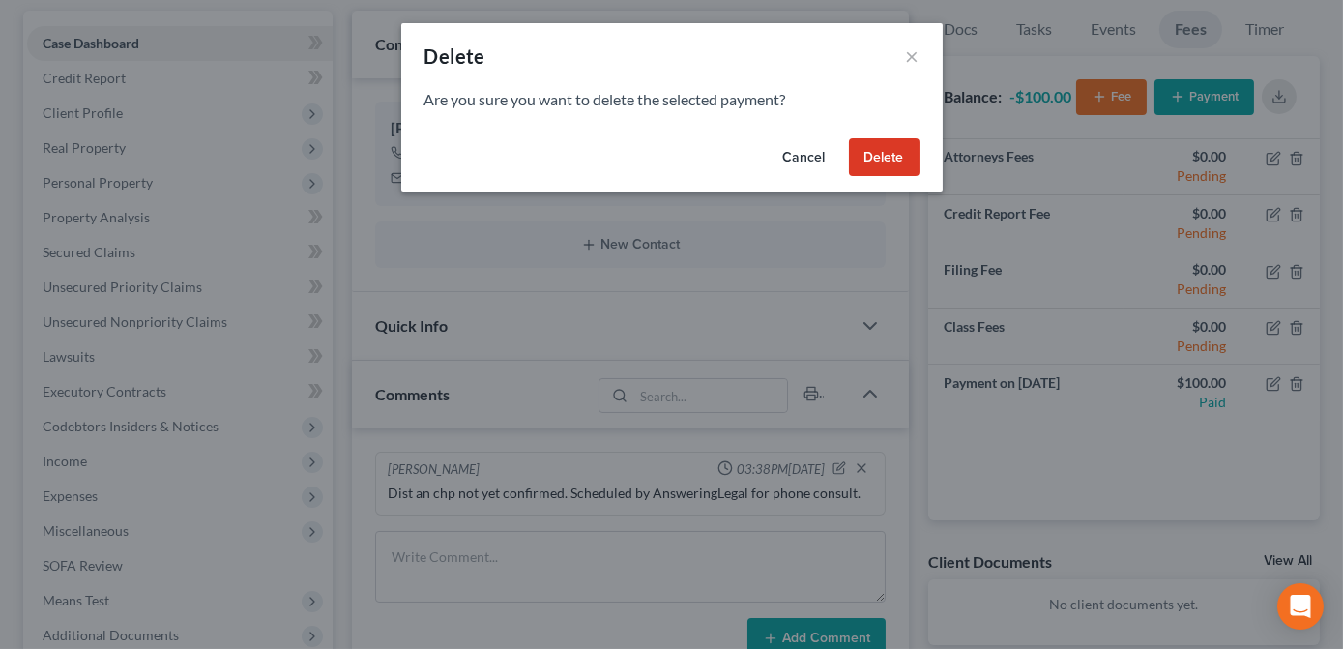
click at [879, 171] on button "Delete" at bounding box center [884, 157] width 71 height 39
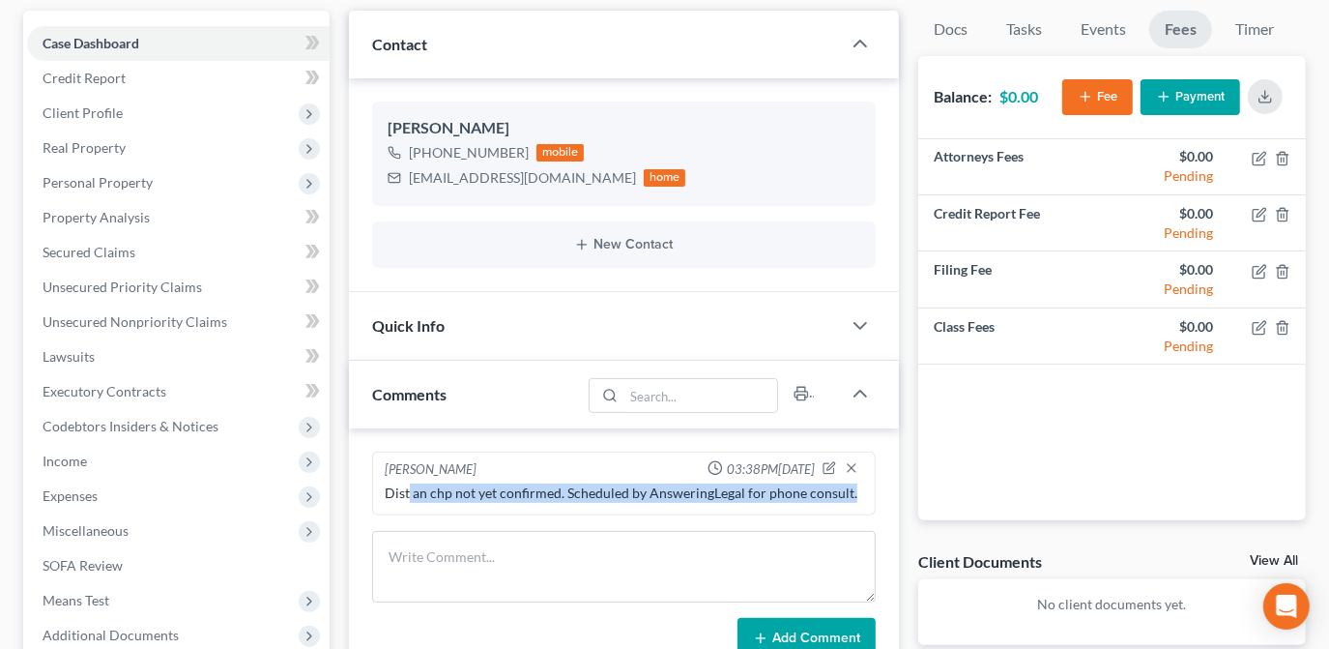
drag, startPoint x: 408, startPoint y: 493, endPoint x: 643, endPoint y: 515, distance: 236.0
click at [643, 515] on div "Kate Martin 03:38PM, 10/13/2025 Dist an chp not yet confirmed. Scheduled by Ans…" at bounding box center [624, 555] width 550 height 254
drag, startPoint x: 643, startPoint y: 515, endPoint x: 515, endPoint y: 489, distance: 130.3
click at [515, 489] on div "Dist an chp not yet confirmed. Scheduled by AnsweringLegal for phone consult." at bounding box center [624, 492] width 479 height 19
click at [855, 494] on div "Dist an chp not yet confirmed. Scheduled by AnsweringLegal for phone consult." at bounding box center [624, 492] width 479 height 19
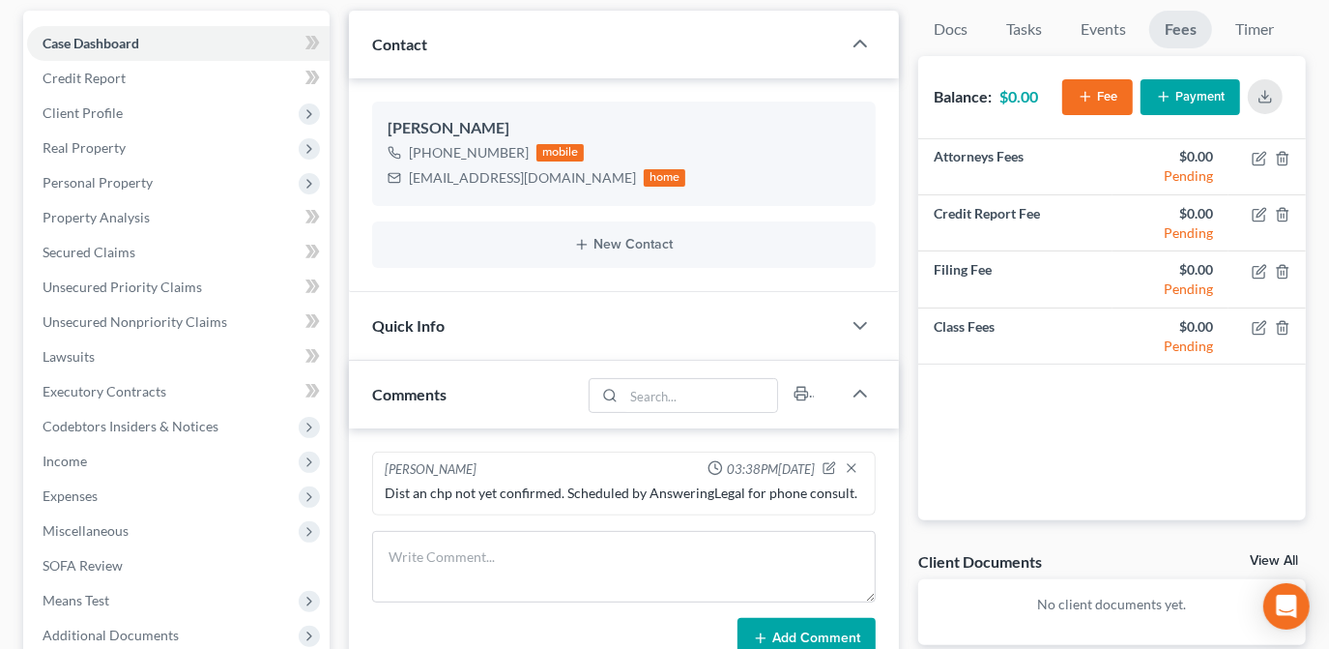
click at [729, 472] on span "03:38PM[DATE]" at bounding box center [771, 469] width 88 height 18
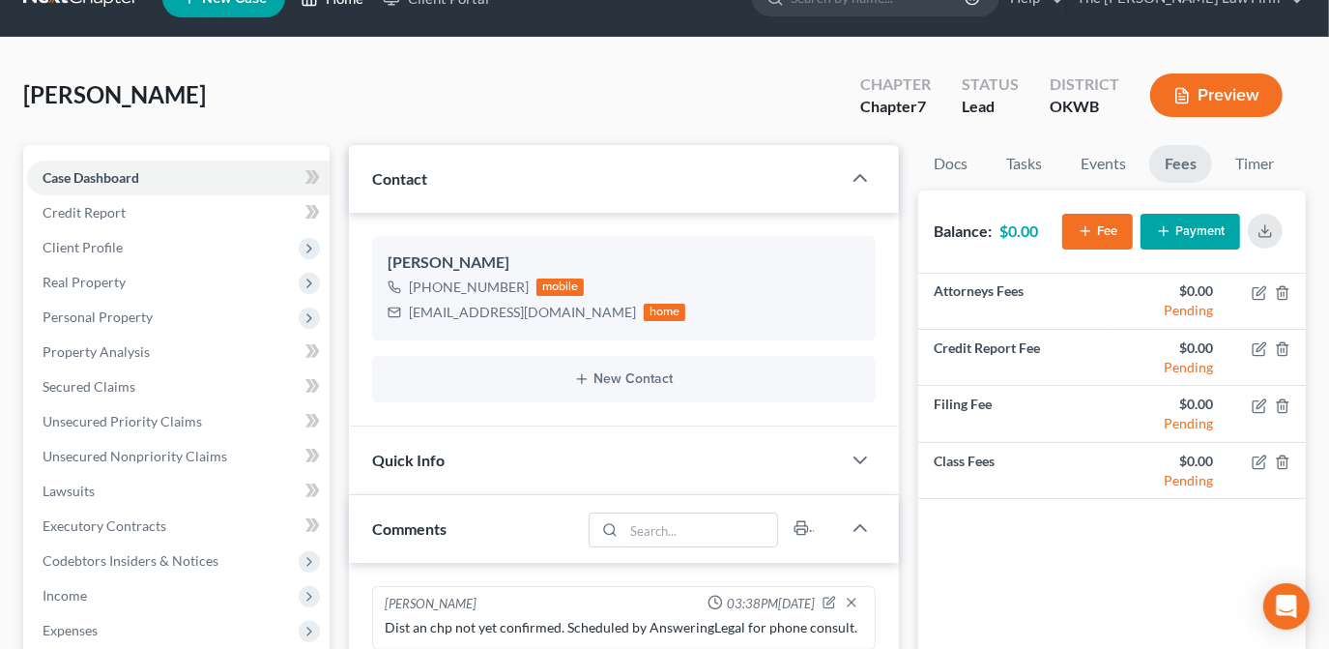
scroll to position [0, 0]
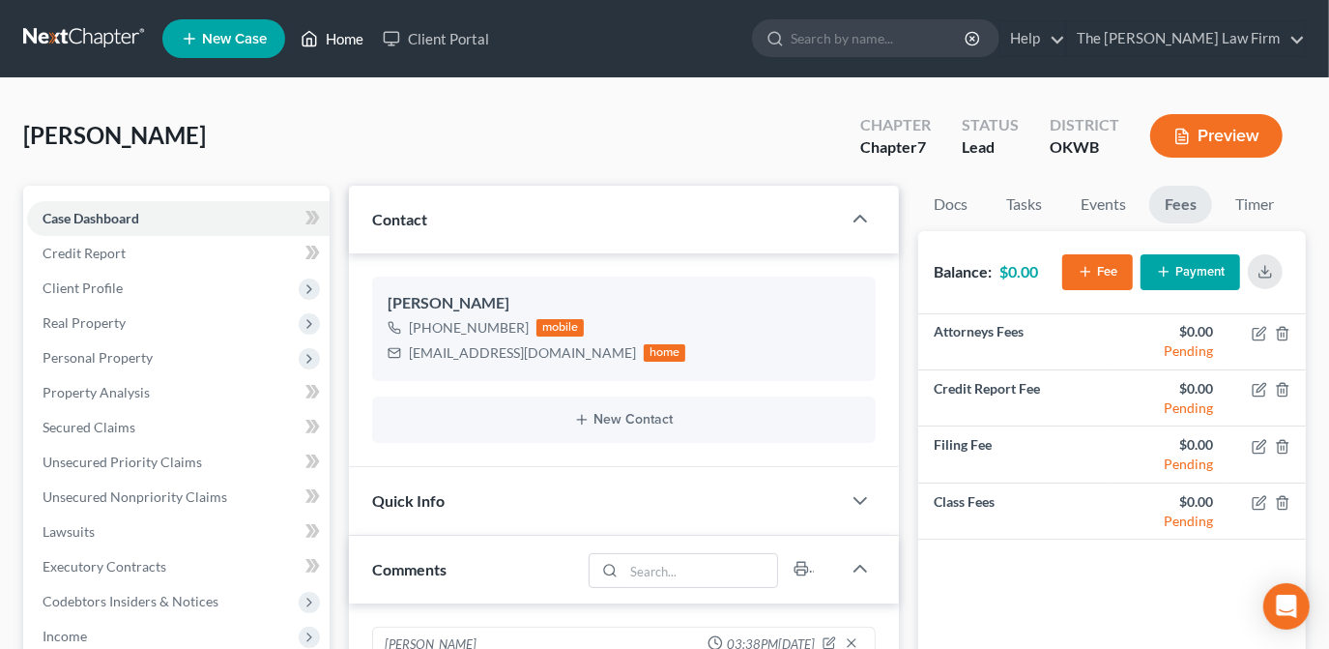
click at [340, 38] on link "Home" at bounding box center [332, 38] width 82 height 35
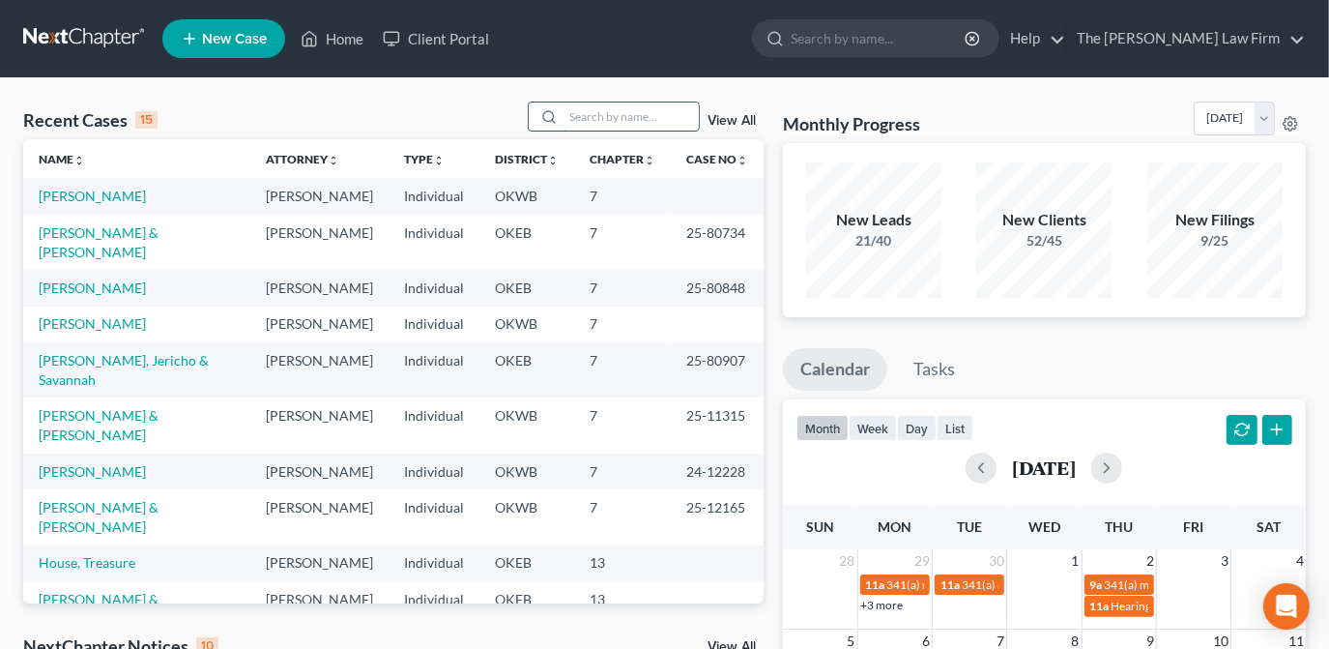
click at [635, 125] on input "search" at bounding box center [631, 116] width 135 height 28
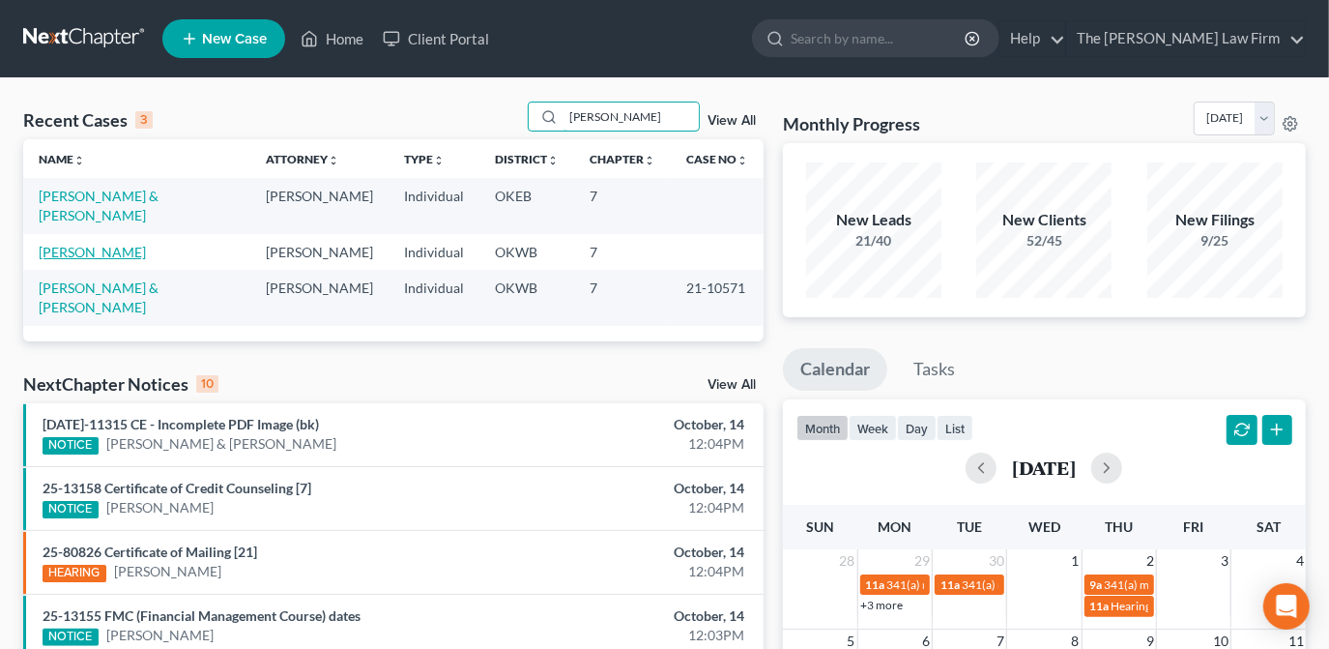
type input "rodriguez"
click at [88, 244] on link "Rodriguez, Layne" at bounding box center [92, 252] width 107 height 16
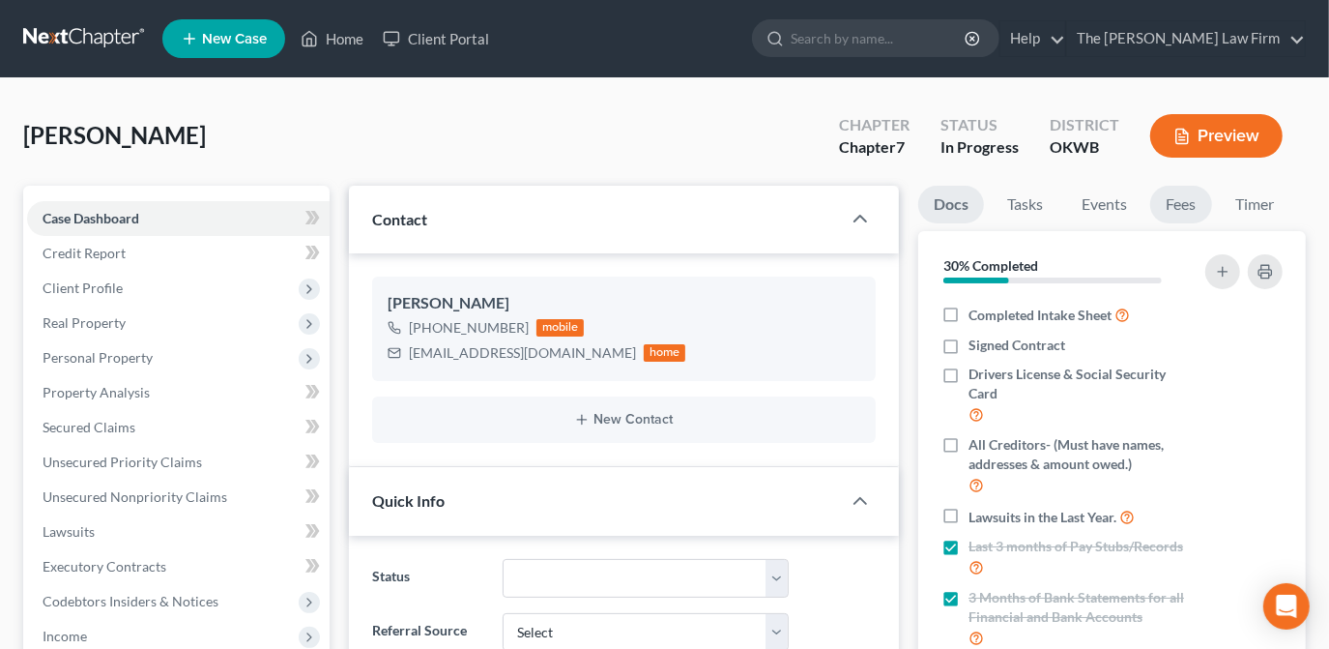
click at [1178, 211] on link "Fees" at bounding box center [1182, 205] width 62 height 38
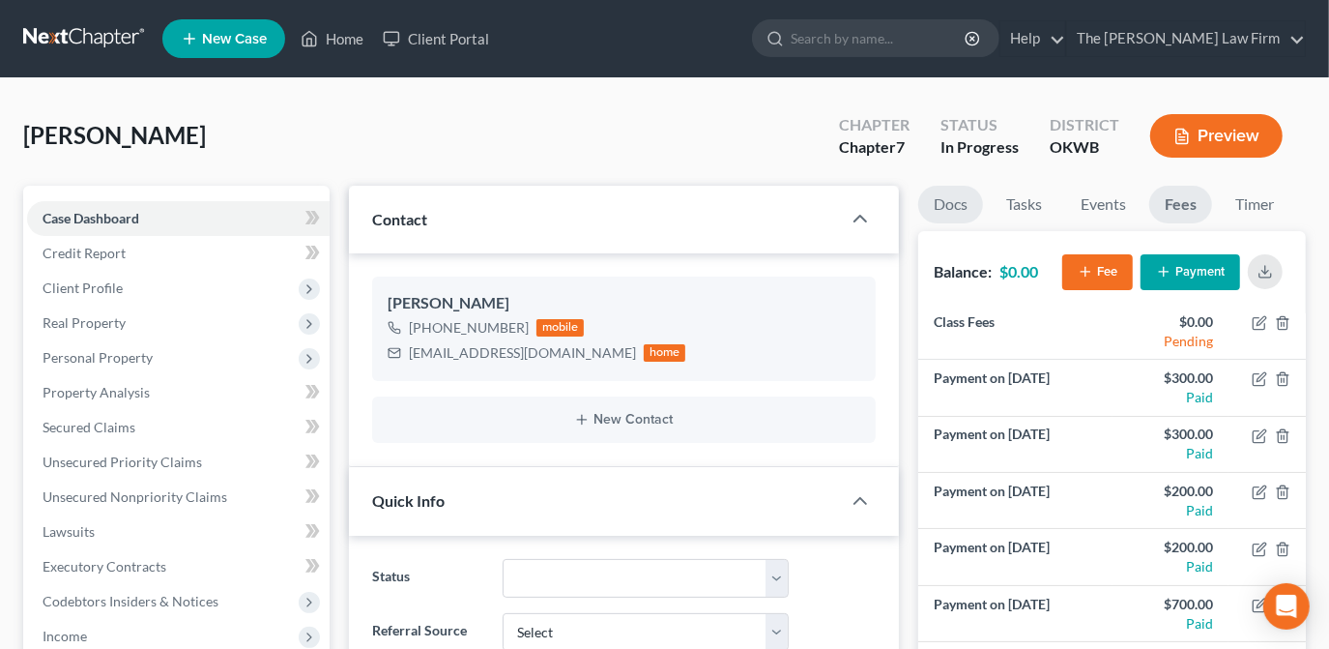
click at [946, 202] on link "Docs" at bounding box center [950, 205] width 65 height 38
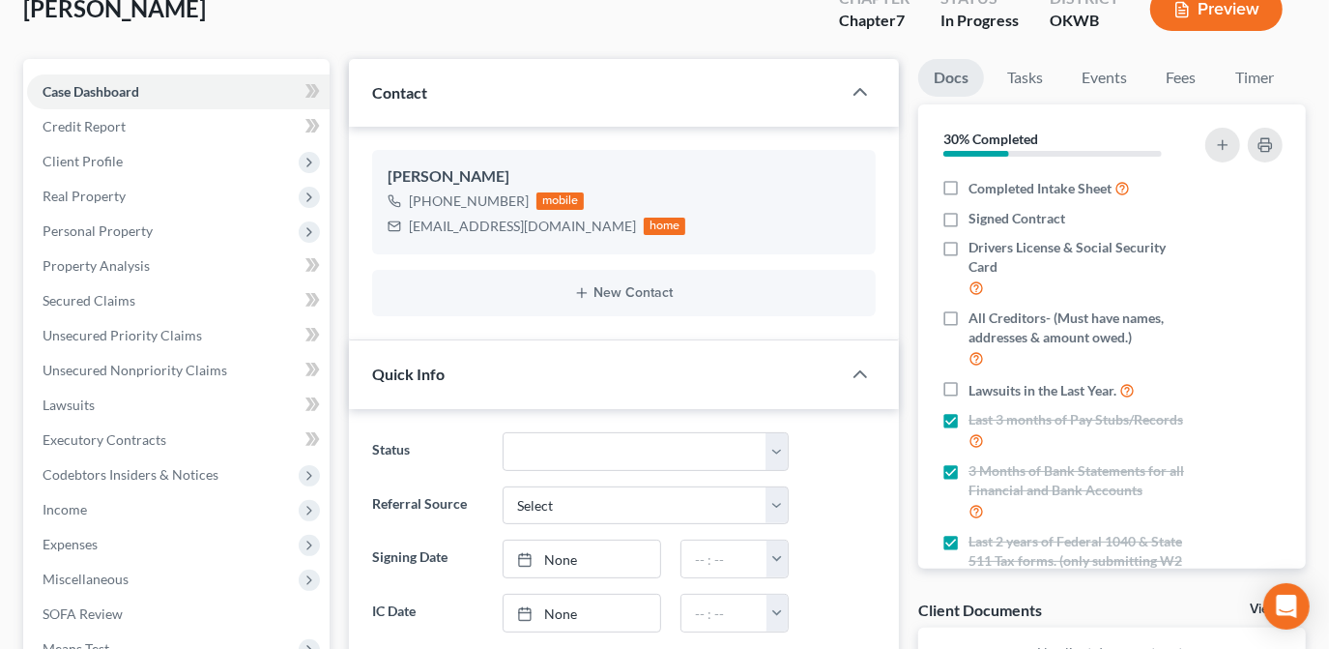
scroll to position [87, 0]
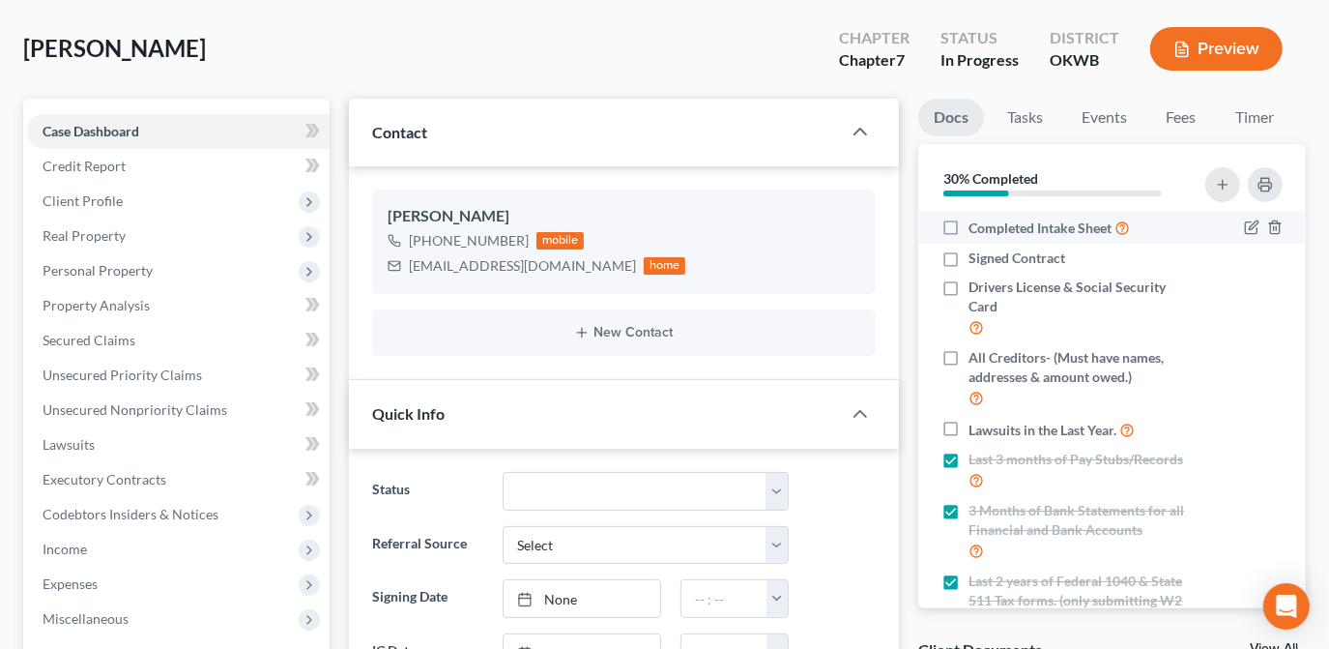
click at [969, 222] on label "Completed Intake Sheet" at bounding box center [1049, 228] width 161 height 22
click at [977, 222] on input "Completed Intake Sheet" at bounding box center [983, 223] width 13 height 13
checkbox input "true"
click at [969, 256] on label "Signed Contract" at bounding box center [1017, 257] width 97 height 19
click at [977, 256] on input "Signed Contract" at bounding box center [983, 254] width 13 height 13
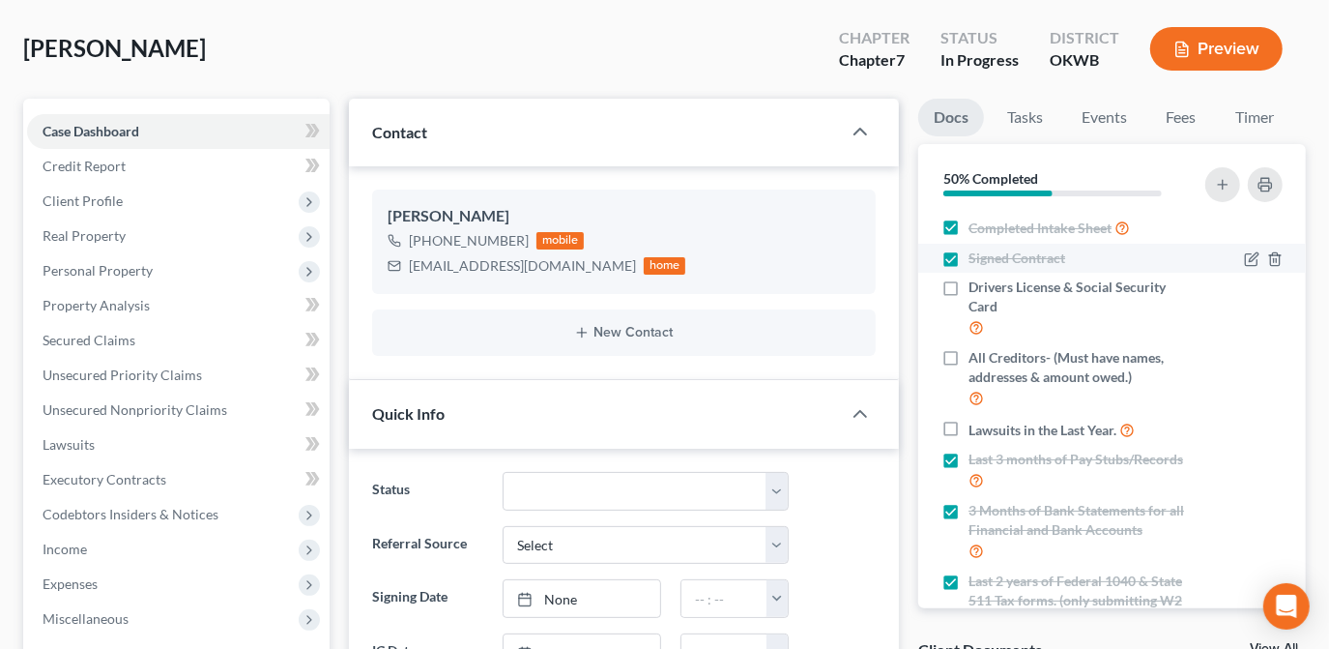
click at [969, 256] on label "Signed Contract" at bounding box center [1017, 257] width 97 height 19
click at [977, 256] on input "Signed Contract" at bounding box center [983, 254] width 13 height 13
checkbox input "false"
click at [969, 217] on label "Completed Intake Sheet" at bounding box center [1049, 228] width 161 height 22
click at [977, 217] on input "Completed Intake Sheet" at bounding box center [983, 223] width 13 height 13
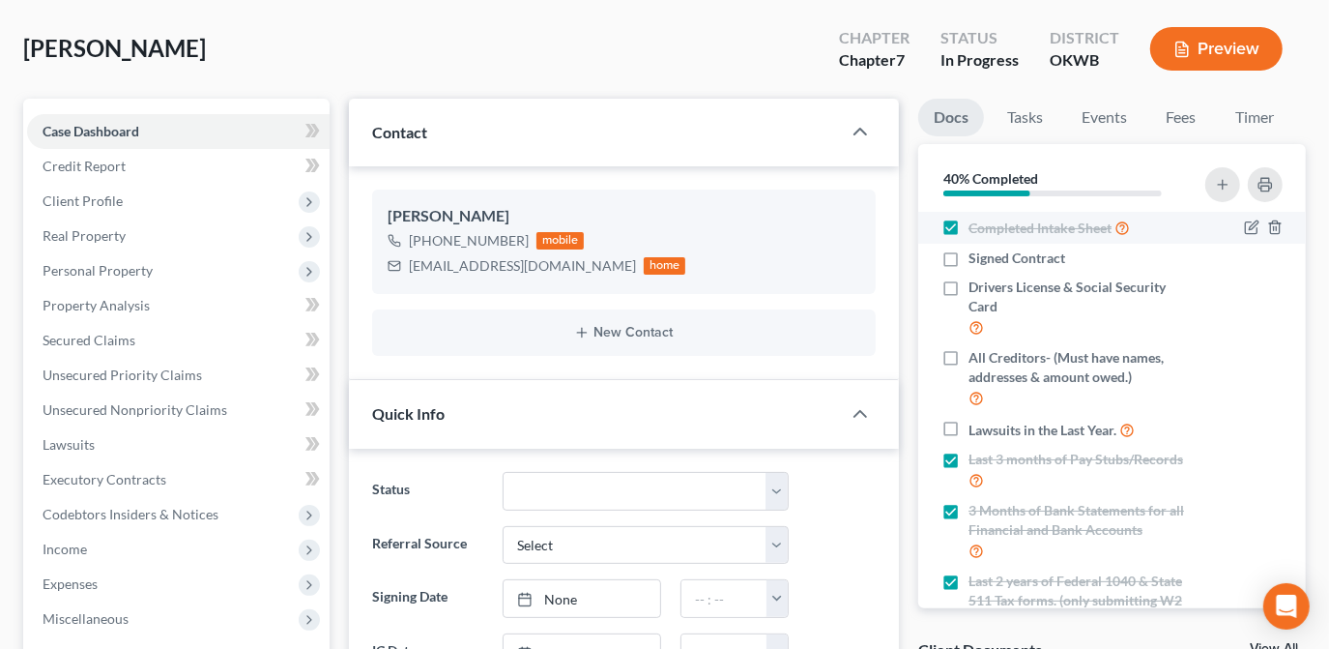
checkbox input "false"
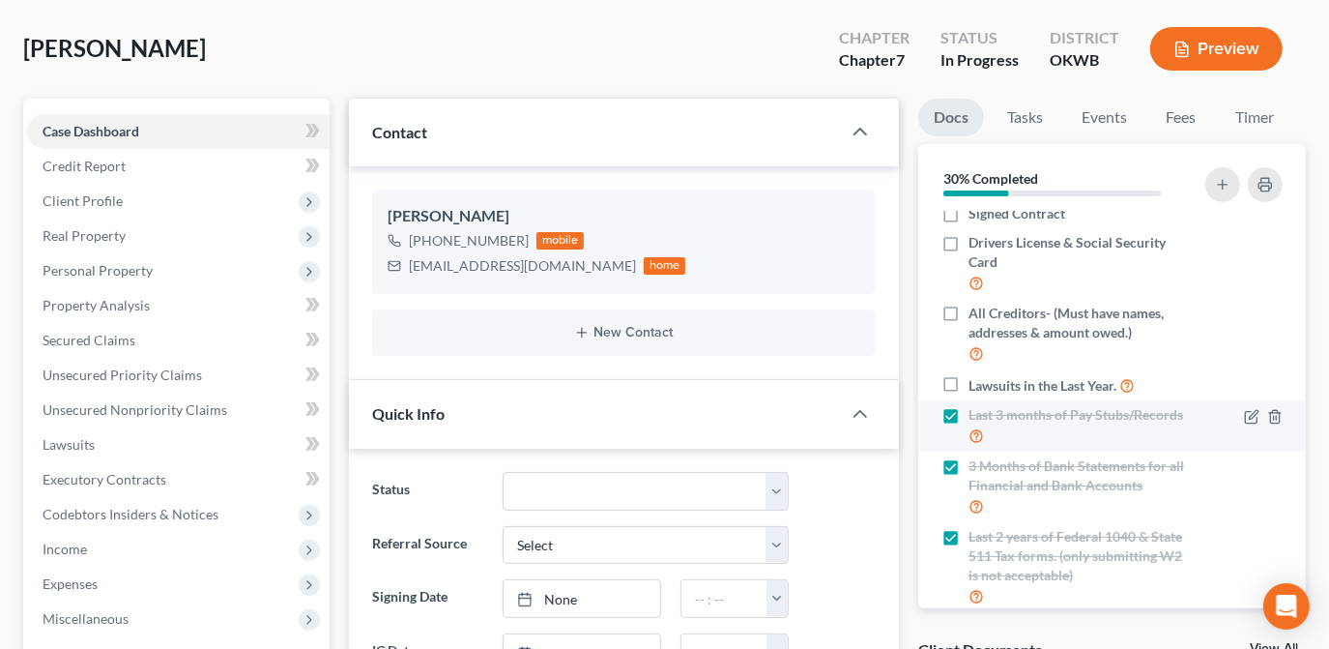
scroll to position [42, 0]
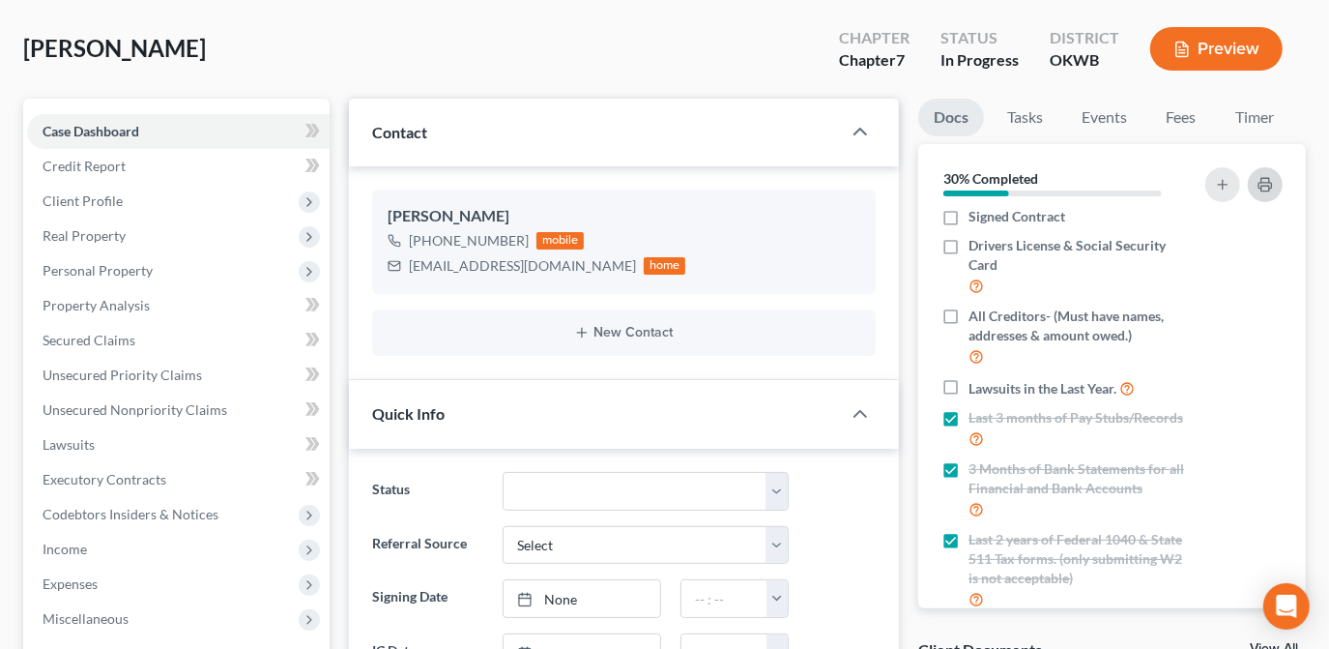
click at [1269, 179] on polyline "button" at bounding box center [1266, 180] width 8 height 5
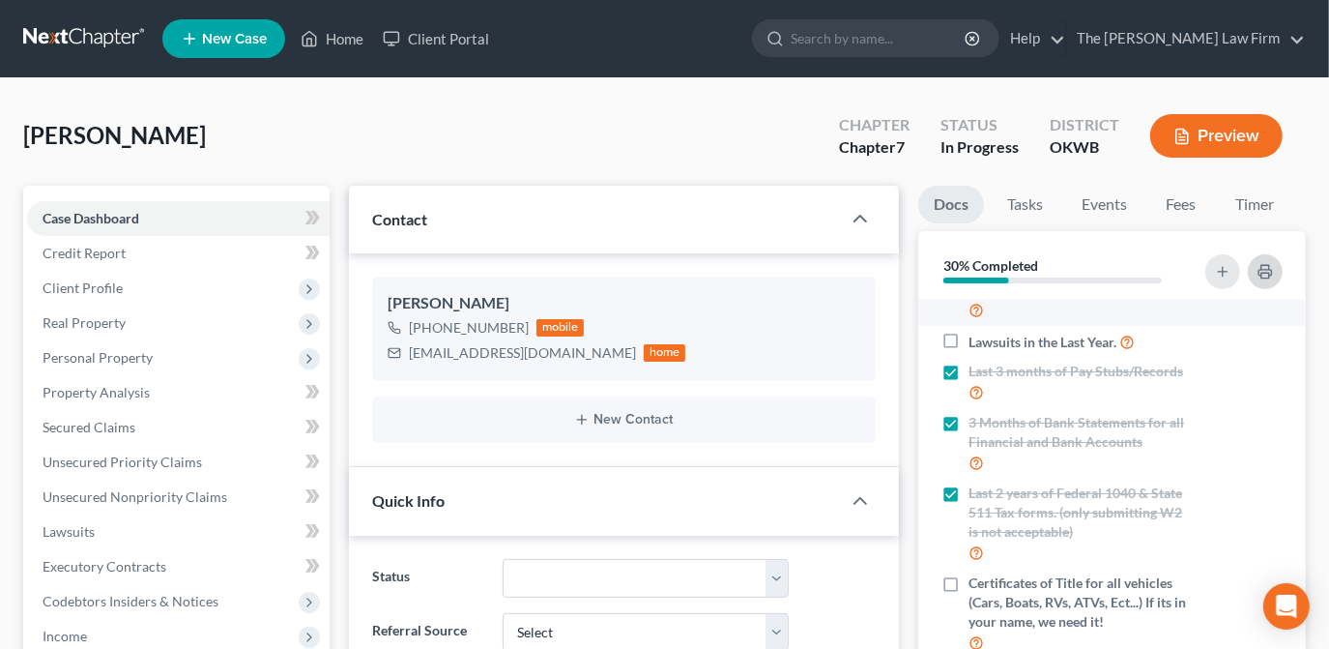
scroll to position [0, 0]
